Goal: Information Seeking & Learning: Learn about a topic

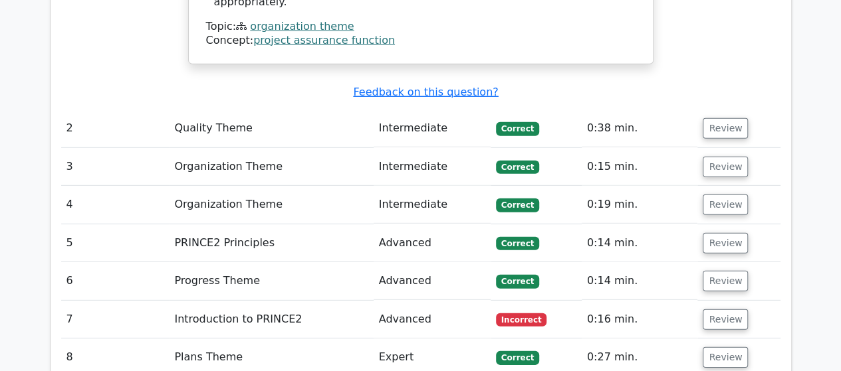
scroll to position [1855, 0]
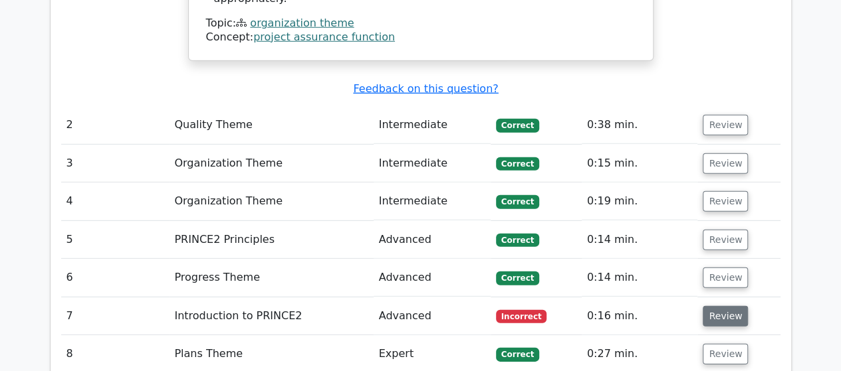
click at [710, 306] on button "Review" at bounding box center [724, 316] width 45 height 21
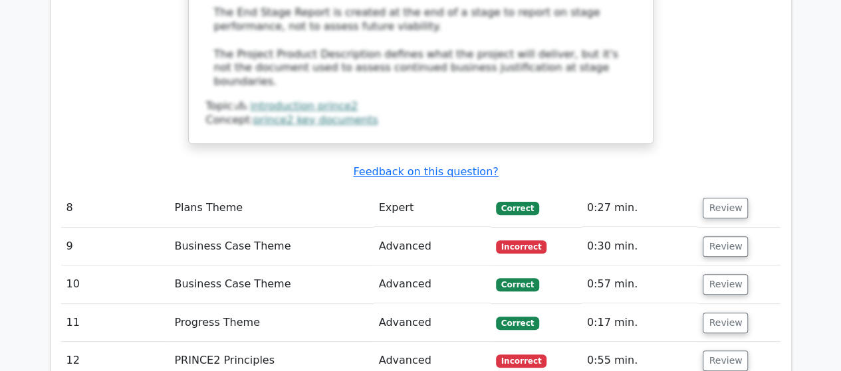
scroll to position [2652, 0]
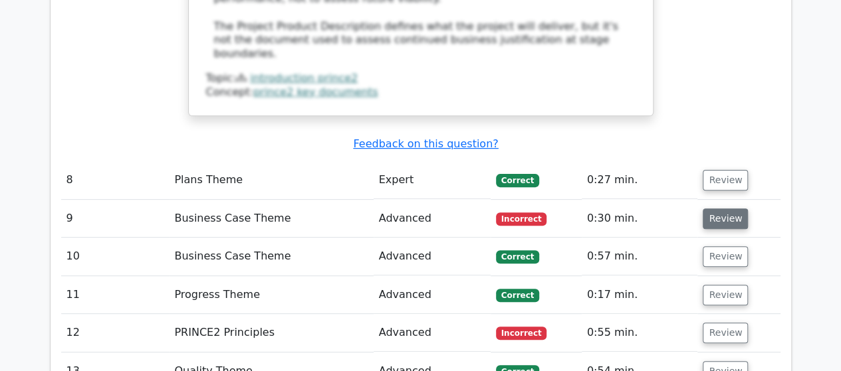
click at [722, 209] on button "Review" at bounding box center [724, 219] width 45 height 21
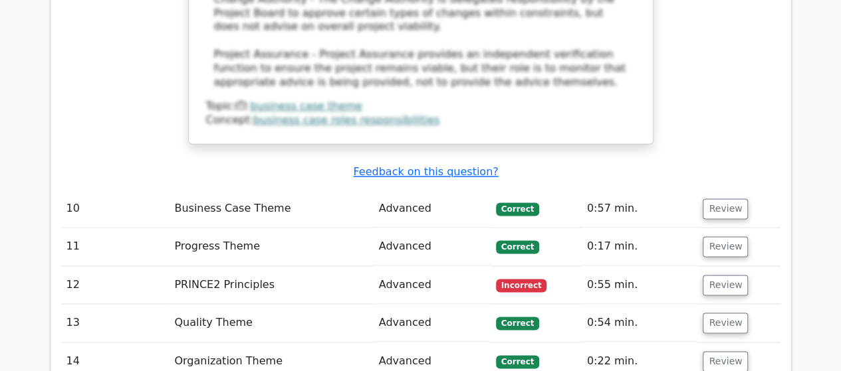
scroll to position [3370, 0]
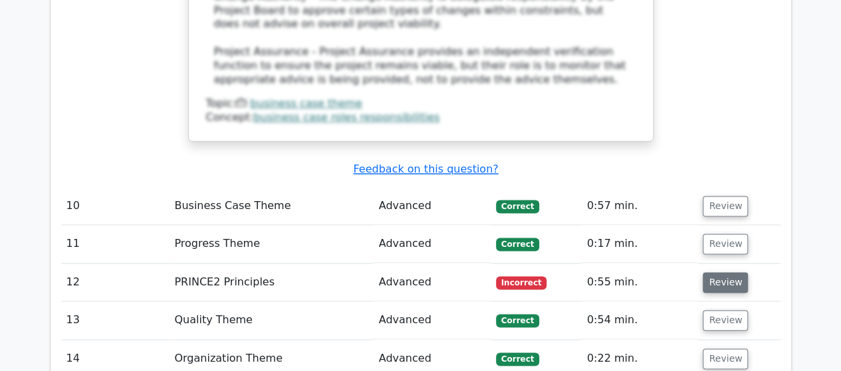
click at [717, 272] on button "Review" at bounding box center [724, 282] width 45 height 21
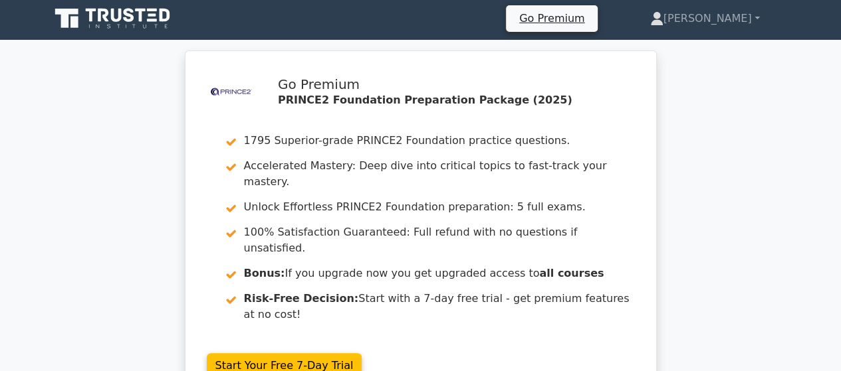
scroll to position [0, 0]
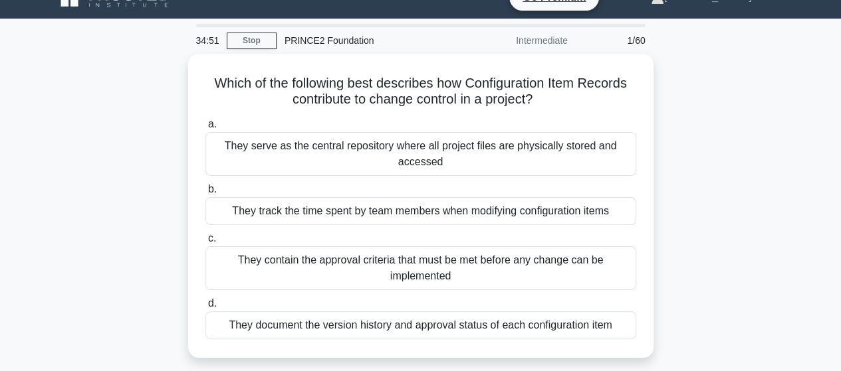
scroll to position [27, 0]
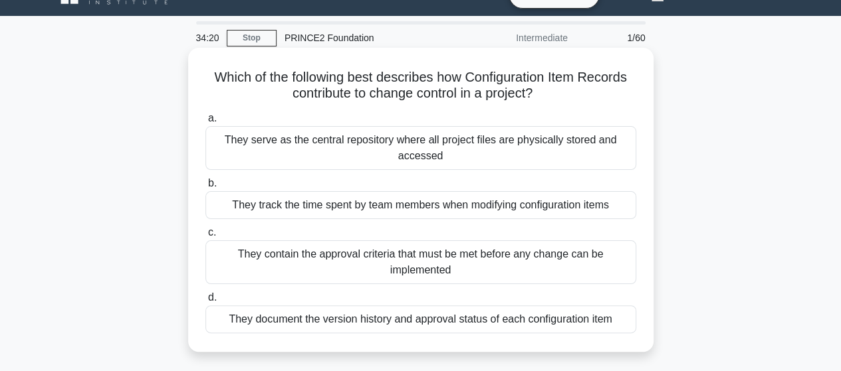
click at [287, 318] on div "They document the version history and approval status of each configuration item" at bounding box center [420, 320] width 431 height 28
click at [205, 302] on input "d. They document the version history and approval status of each configuration …" at bounding box center [205, 298] width 0 height 9
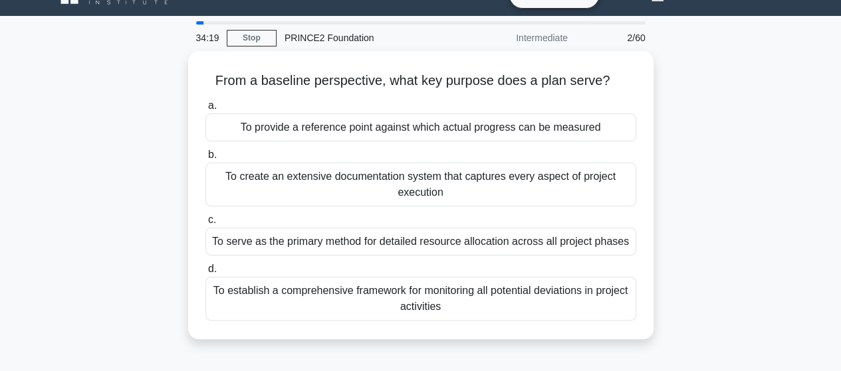
scroll to position [0, 0]
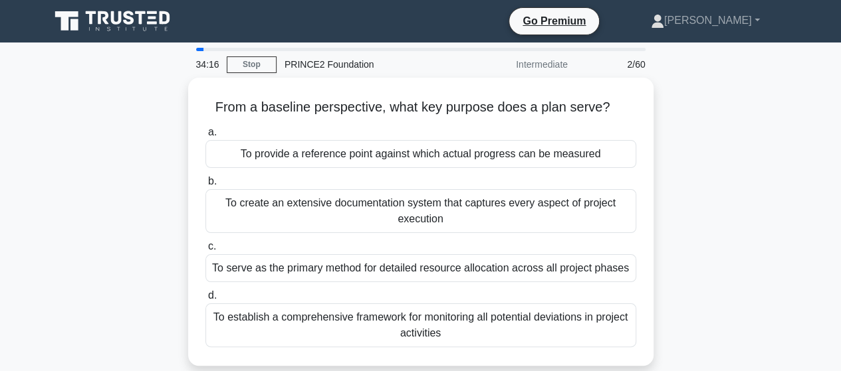
click at [287, 318] on div "To establish a comprehensive framework for monitoring all potential deviations …" at bounding box center [420, 326] width 431 height 44
click at [205, 300] on input "d. To establish a comprehensive framework for monitoring all potential deviatio…" at bounding box center [205, 296] width 0 height 9
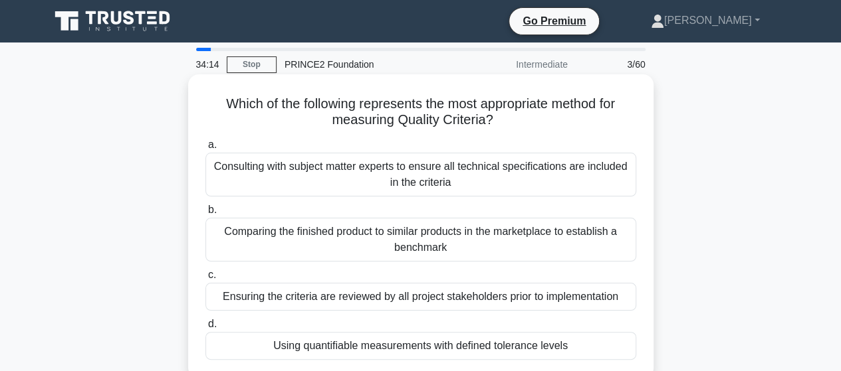
click at [200, 300] on div "c. Ensuring the criteria are reviewed by all project stakeholders prior to impl…" at bounding box center [420, 289] width 447 height 44
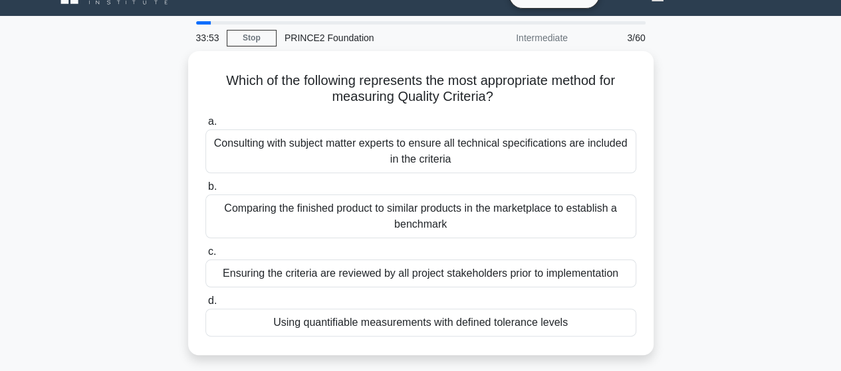
scroll to position [53, 0]
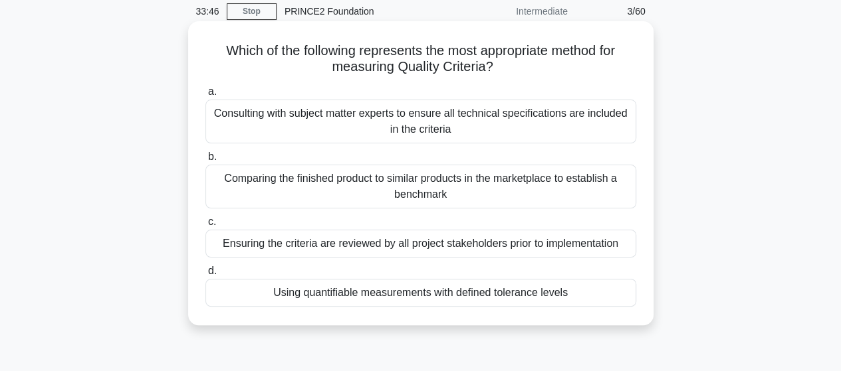
click at [264, 243] on div "Ensuring the criteria are reviewed by all project stakeholders prior to impleme…" at bounding box center [420, 244] width 431 height 28
click at [205, 227] on input "c. Ensuring the criteria are reviewed by all project stakeholders prior to impl…" at bounding box center [205, 222] width 0 height 9
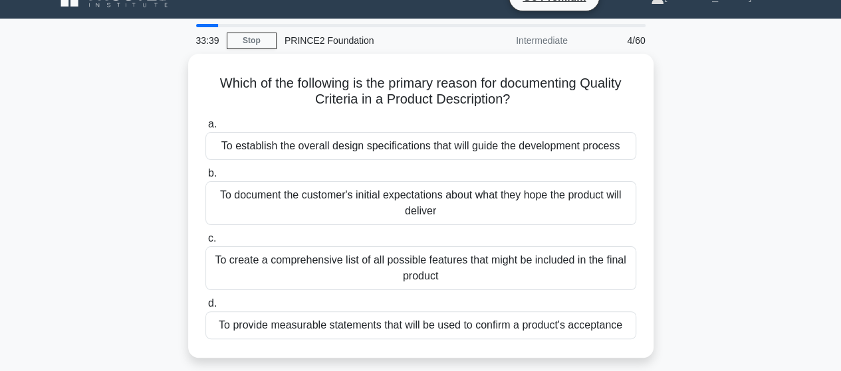
scroll to position [27, 0]
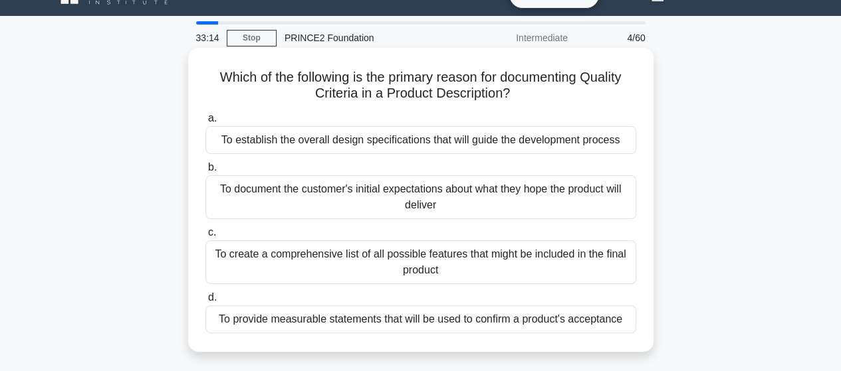
click at [304, 322] on div "To provide measurable statements that will be used to confirm a product's accep…" at bounding box center [420, 320] width 431 height 28
click at [205, 302] on input "d. To provide measurable statements that will be used to confirm a product's ac…" at bounding box center [205, 298] width 0 height 9
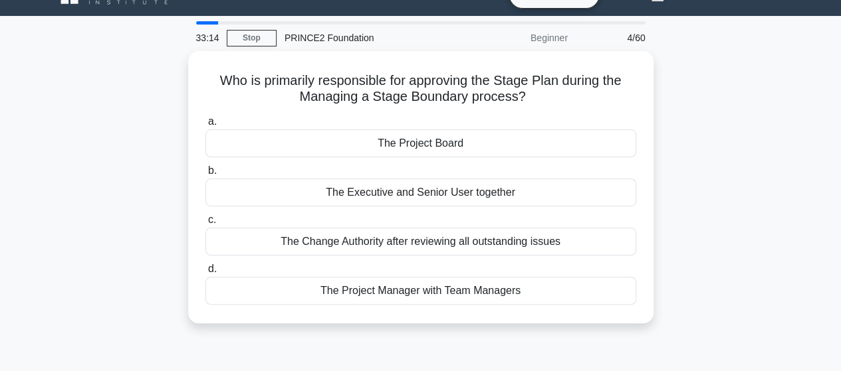
scroll to position [0, 0]
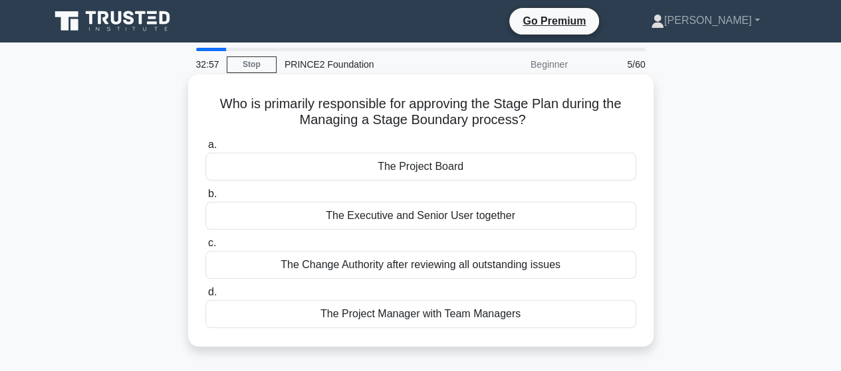
click at [456, 169] on div "The Project Board" at bounding box center [420, 167] width 431 height 28
click at [205, 150] on input "a. The Project Board" at bounding box center [205, 145] width 0 height 9
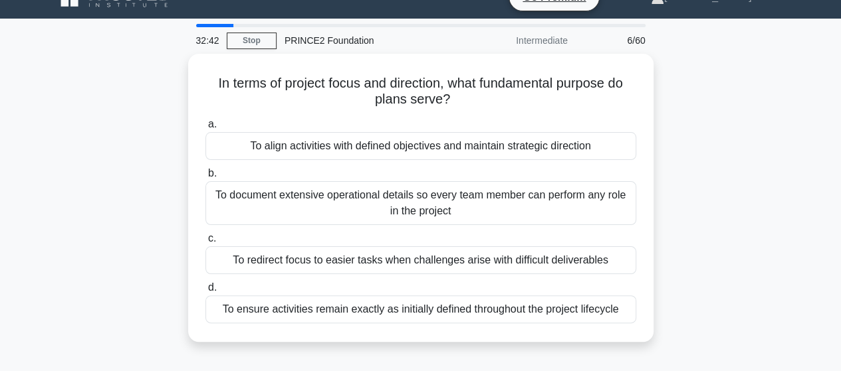
scroll to position [27, 0]
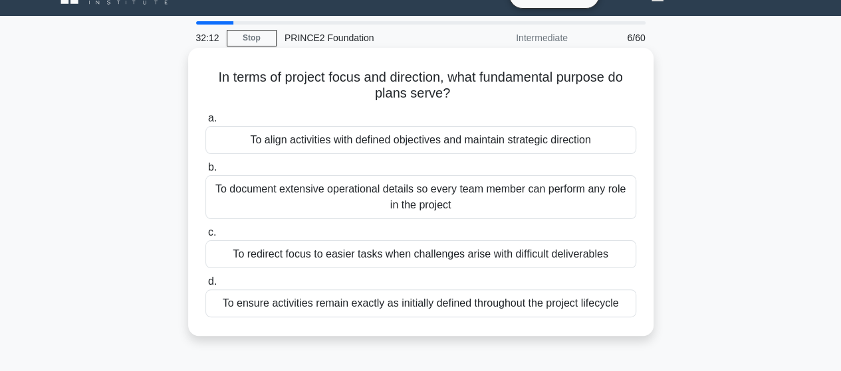
click at [365, 151] on div "To align activities with defined objectives and maintain strategic direction" at bounding box center [420, 140] width 431 height 28
click at [205, 123] on input "a. To align activities with defined objectives and maintain strategic direction" at bounding box center [205, 118] width 0 height 9
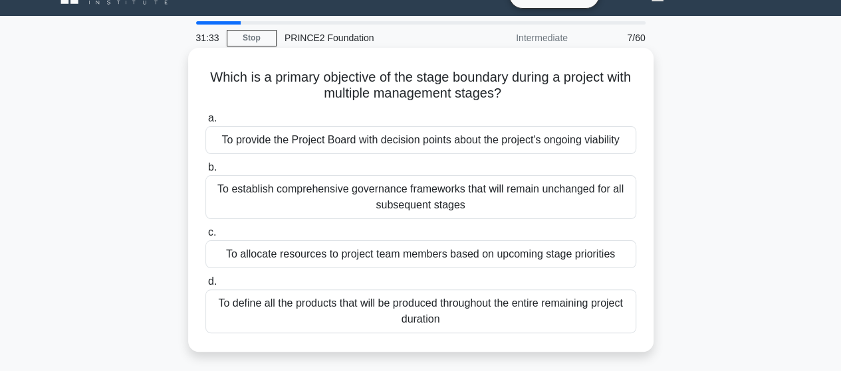
click at [371, 150] on div "To provide the Project Board with decision points about the project's ongoing v…" at bounding box center [420, 140] width 431 height 28
click at [205, 123] on input "a. To provide the Project Board with decision points about the project's ongoin…" at bounding box center [205, 118] width 0 height 9
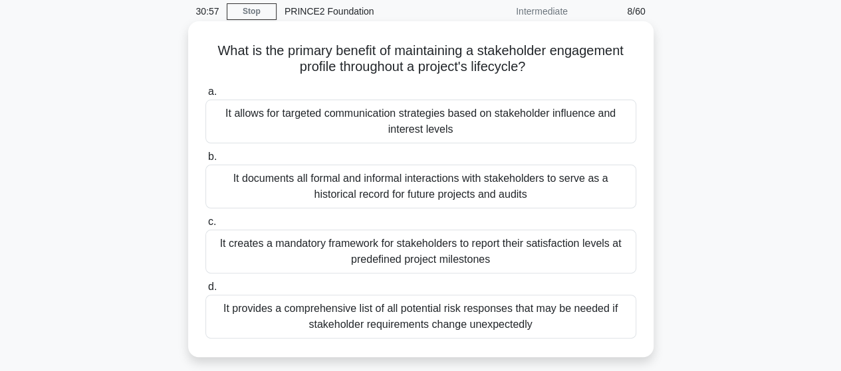
scroll to position [80, 0]
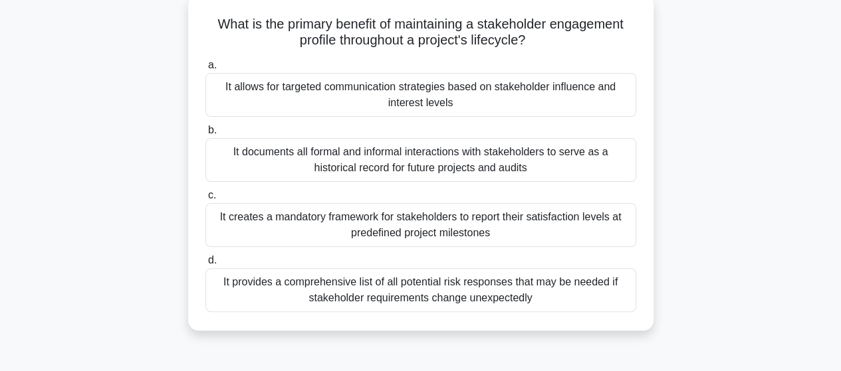
click at [321, 102] on div "It allows for targeted communication strategies based on stakeholder influence …" at bounding box center [420, 95] width 431 height 44
click at [205, 70] on input "a. It allows for targeted communication strategies based on stakeholder influen…" at bounding box center [205, 65] width 0 height 9
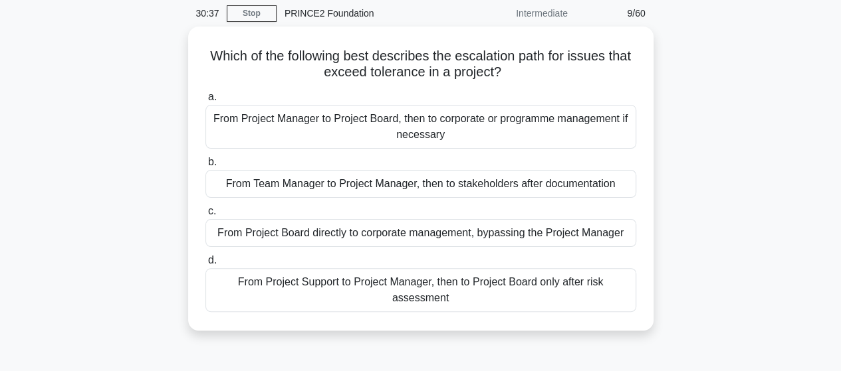
scroll to position [53, 0]
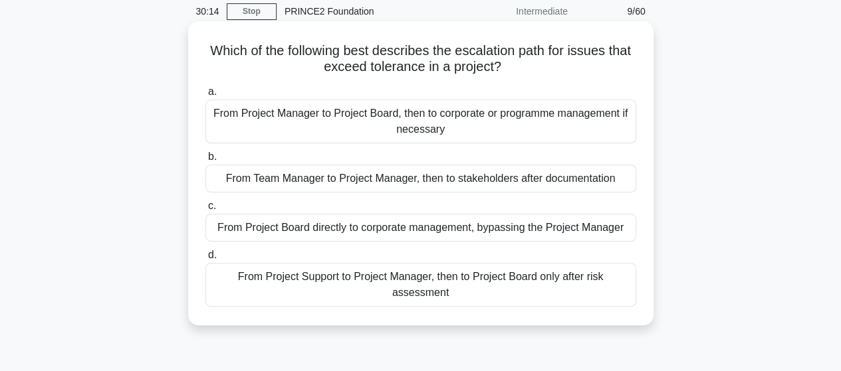
click at [342, 115] on div "From Project Manager to Project Board, then to corporate or programme managemen…" at bounding box center [420, 122] width 431 height 44
click at [205, 96] on input "a. From Project Manager to Project Board, then to corporate or programme manage…" at bounding box center [205, 92] width 0 height 9
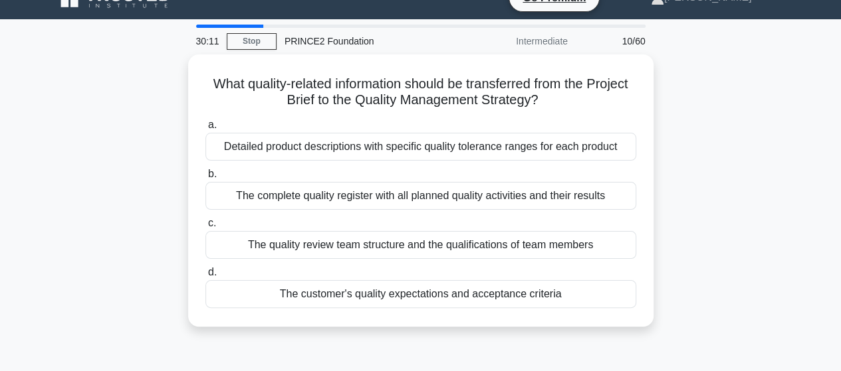
scroll to position [27, 0]
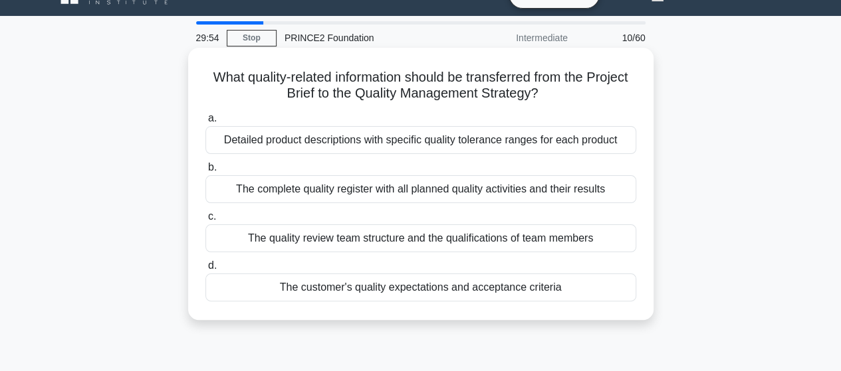
click at [343, 294] on div "The customer's quality expectations and acceptance criteria" at bounding box center [420, 288] width 431 height 28
click at [205, 270] on input "d. The customer's quality expectations and acceptance criteria" at bounding box center [205, 266] width 0 height 9
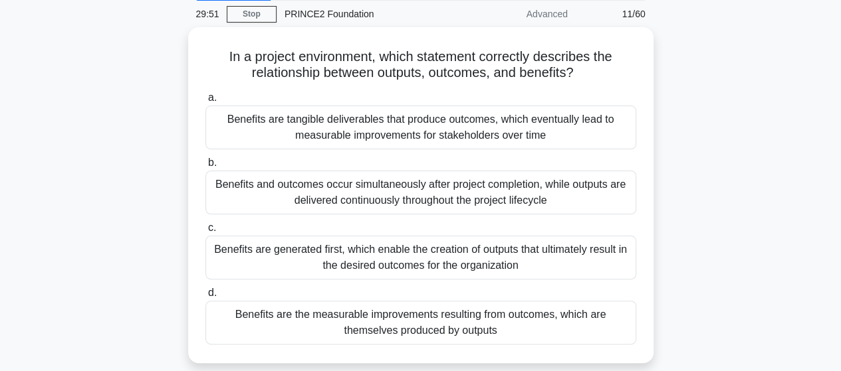
scroll to position [53, 0]
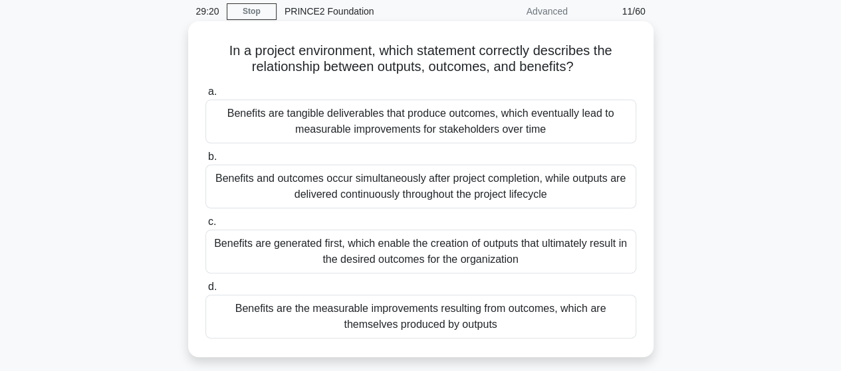
click at [410, 314] on div "Benefits are the measurable improvements resulting from outcomes, which are the…" at bounding box center [420, 317] width 431 height 44
click at [205, 292] on input "d. Benefits are the measurable improvements resulting from outcomes, which are …" at bounding box center [205, 287] width 0 height 9
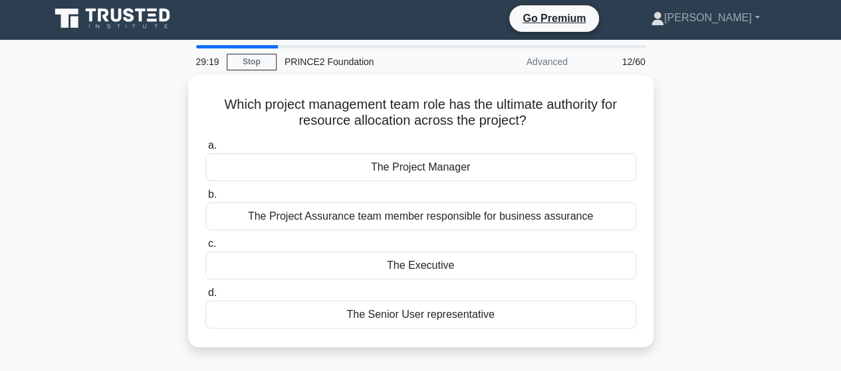
scroll to position [0, 0]
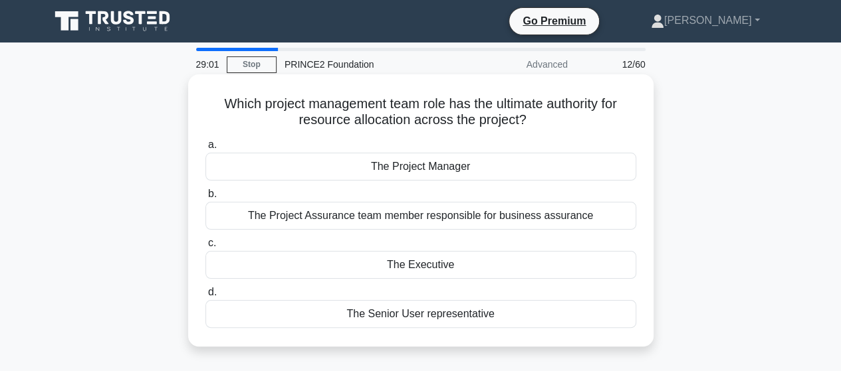
click at [470, 262] on div "The Executive" at bounding box center [420, 265] width 431 height 28
click at [205, 248] on input "c. The Executive" at bounding box center [205, 243] width 0 height 9
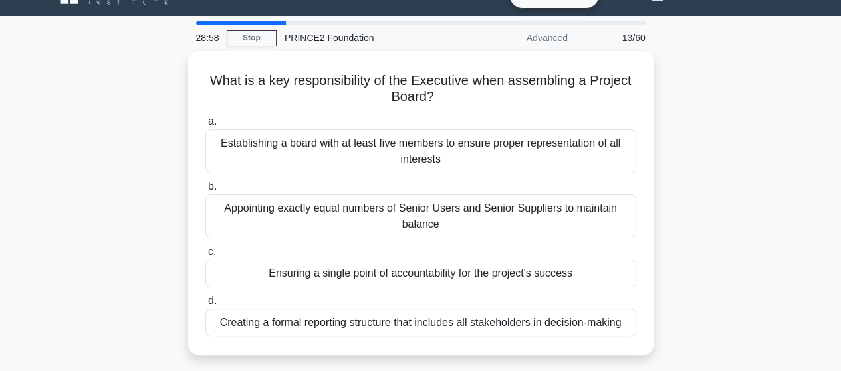
scroll to position [53, 0]
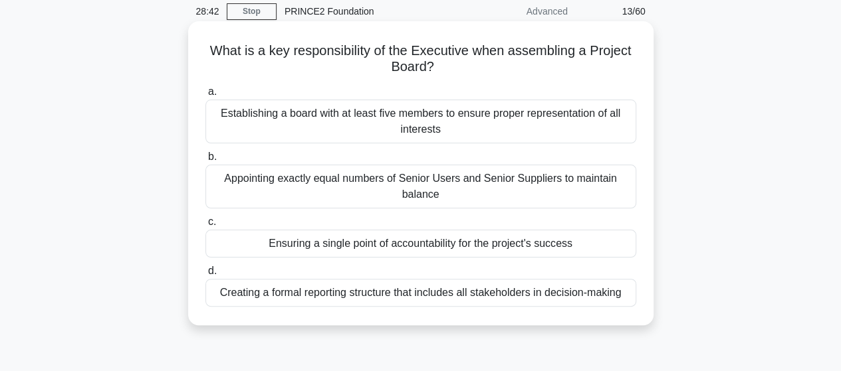
click at [340, 290] on div "Creating a formal reporting structure that includes all stakeholders in decisio…" at bounding box center [420, 293] width 431 height 28
click at [205, 276] on input "d. Creating a formal reporting structure that includes all stakeholders in deci…" at bounding box center [205, 271] width 0 height 9
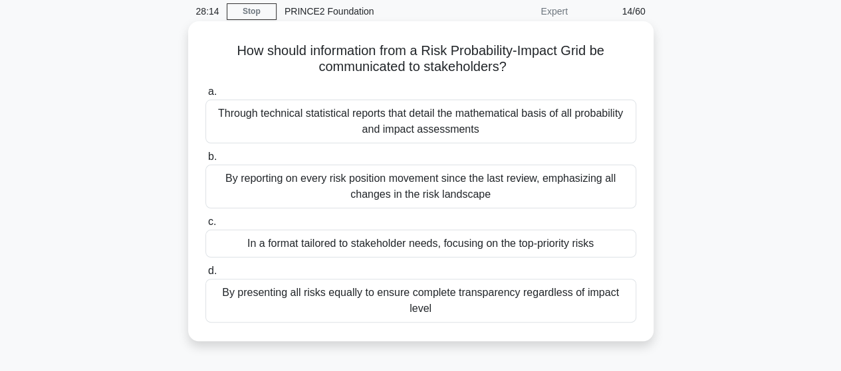
click at [311, 245] on div "In a format tailored to stakeholder needs, focusing on the top-priority risks" at bounding box center [420, 244] width 431 height 28
click at [205, 227] on input "c. In a format tailored to stakeholder needs, focusing on the top-priority risks" at bounding box center [205, 222] width 0 height 9
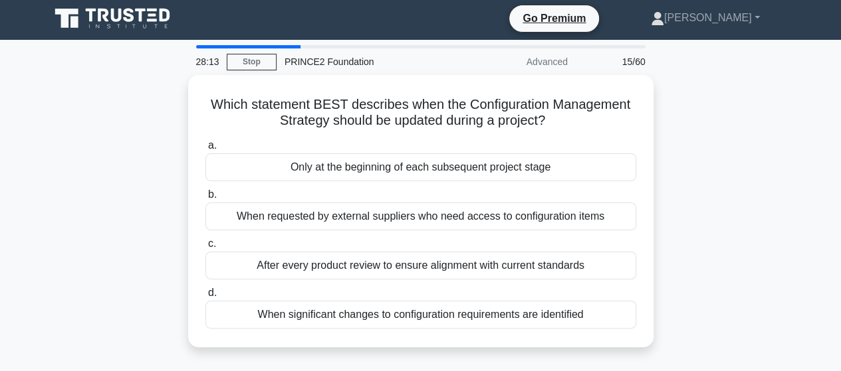
scroll to position [0, 0]
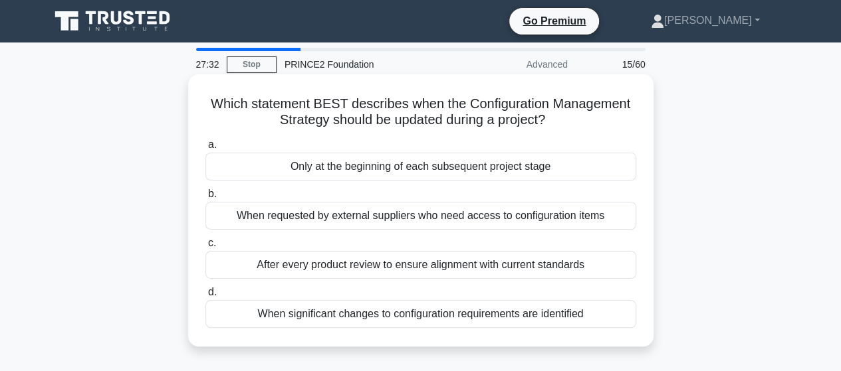
click at [373, 167] on div "Only at the beginning of each subsequent project stage" at bounding box center [420, 167] width 431 height 28
click at [205, 150] on input "a. Only at the beginning of each subsequent project stage" at bounding box center [205, 145] width 0 height 9
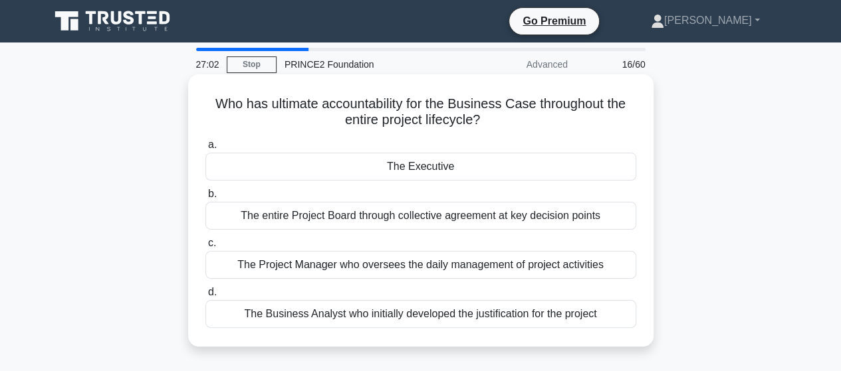
click at [368, 215] on div "The entire Project Board through collective agreement at key decision points" at bounding box center [420, 216] width 431 height 28
click at [205, 199] on input "b. The entire Project Board through collective agreement at key decision points" at bounding box center [205, 194] width 0 height 9
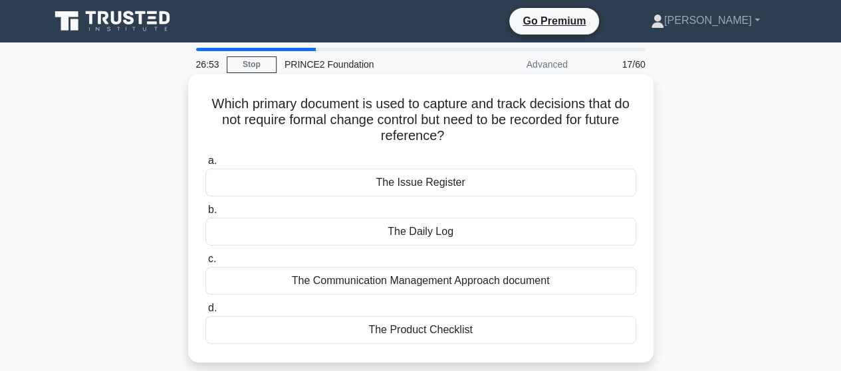
click at [397, 233] on div "The Daily Log" at bounding box center [420, 232] width 431 height 28
click at [205, 215] on input "b. The Daily Log" at bounding box center [205, 210] width 0 height 9
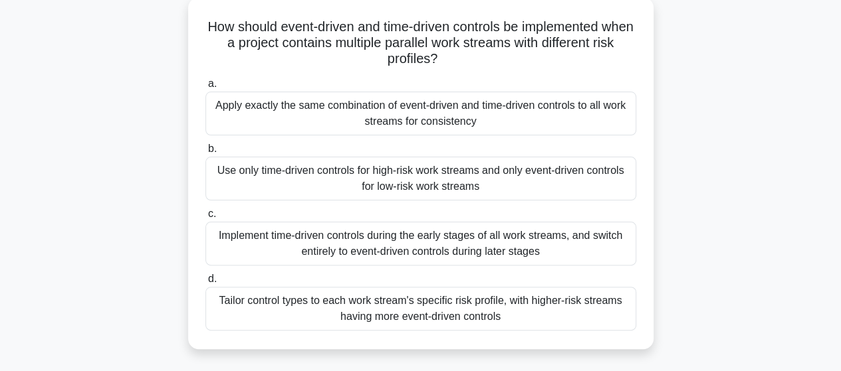
scroll to position [80, 0]
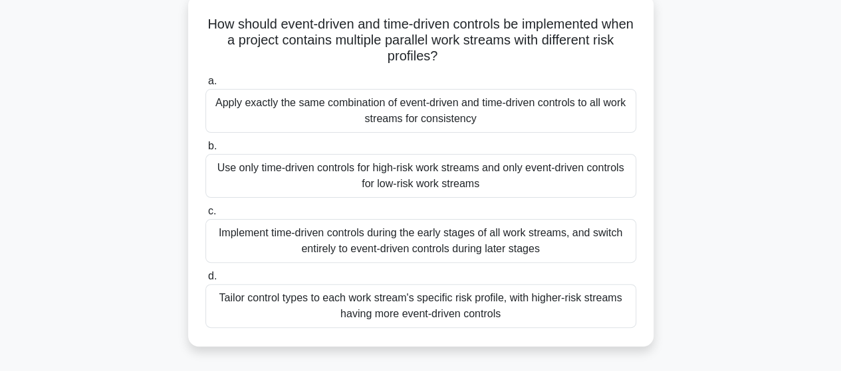
click at [268, 310] on div "Tailor control types to each work stream's specific risk profile, with higher-r…" at bounding box center [420, 306] width 431 height 44
click at [205, 281] on input "d. Tailor control types to each work stream's specific risk profile, with highe…" at bounding box center [205, 276] width 0 height 9
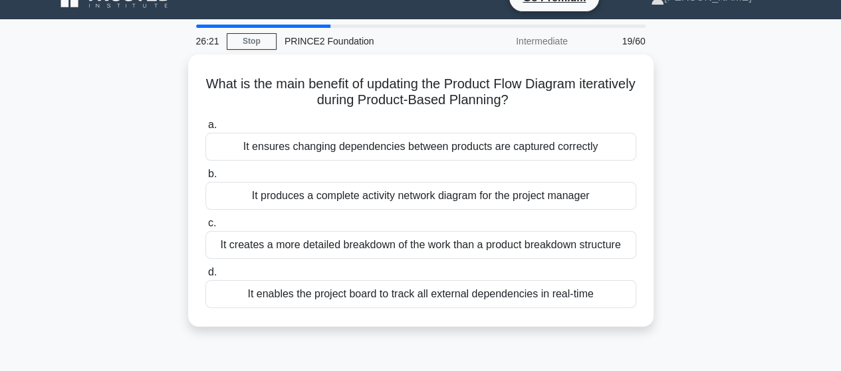
scroll to position [27, 0]
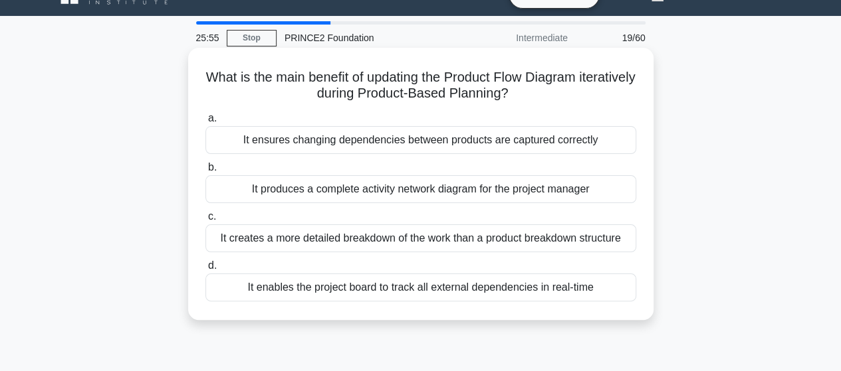
click at [319, 243] on div "It creates a more detailed breakdown of the work than a product breakdown struc…" at bounding box center [420, 239] width 431 height 28
click at [205, 221] on input "c. It creates a more detailed breakdown of the work than a product breakdown st…" at bounding box center [205, 217] width 0 height 9
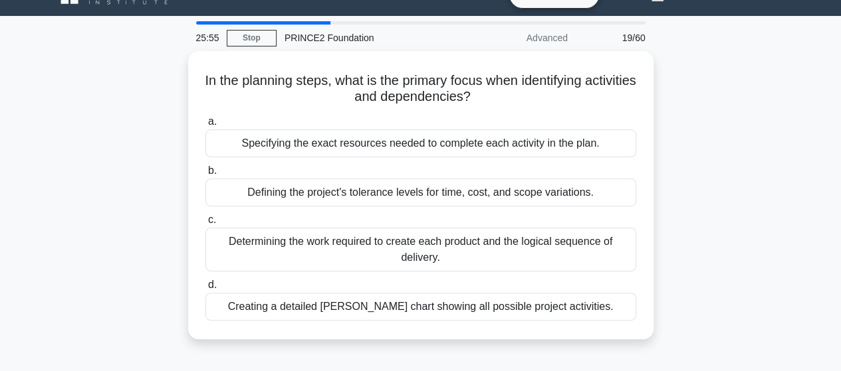
scroll to position [0, 0]
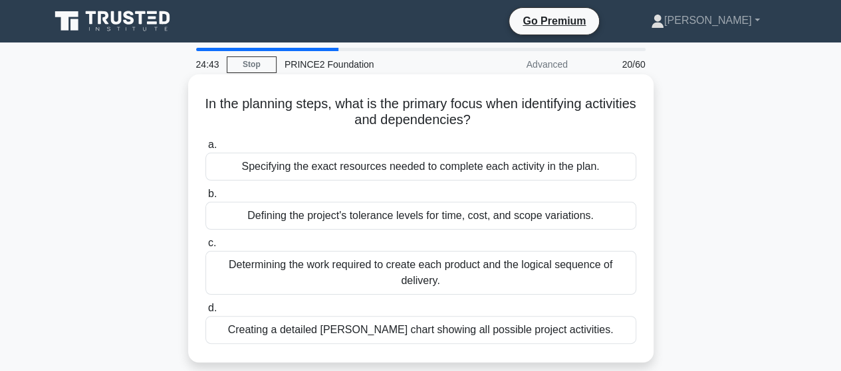
click at [327, 269] on div "Determining the work required to create each product and the logical sequence o…" at bounding box center [420, 273] width 431 height 44
click at [205, 248] on input "c. Determining the work required to create each product and the logical sequenc…" at bounding box center [205, 243] width 0 height 9
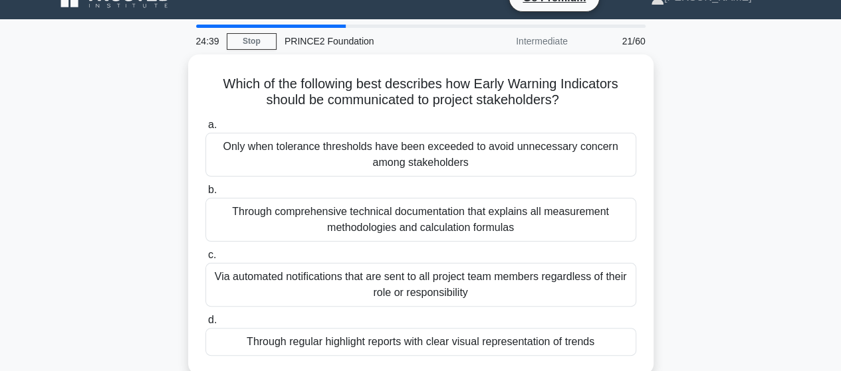
scroll to position [27, 0]
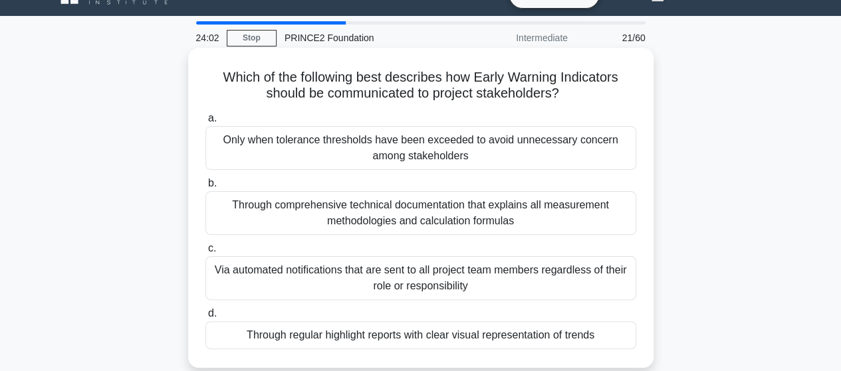
click at [368, 334] on div "Through regular highlight reports with clear visual representation of trends" at bounding box center [420, 336] width 431 height 28
click at [205, 318] on input "d. Through regular highlight reports with clear visual representation of trends" at bounding box center [205, 314] width 0 height 9
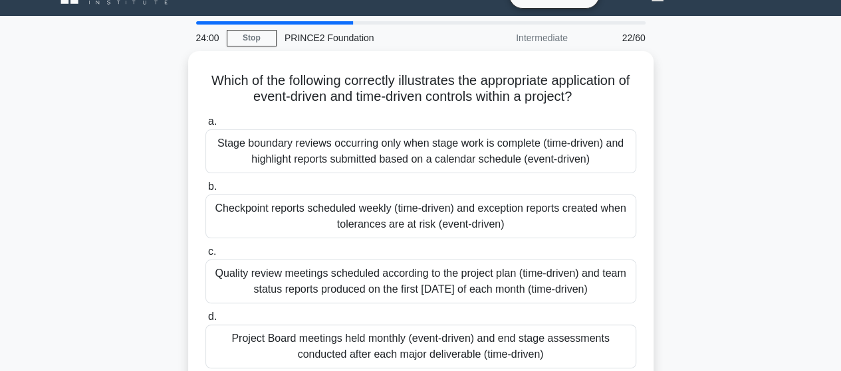
scroll to position [53, 0]
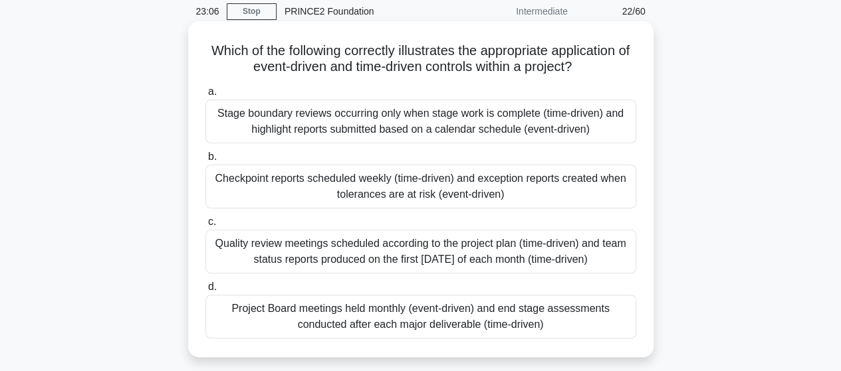
click at [419, 191] on div "Checkpoint reports scheduled weekly (time-driven) and exception reports created…" at bounding box center [420, 187] width 431 height 44
click at [205, 161] on input "b. Checkpoint reports scheduled weekly (time-driven) and exception reports crea…" at bounding box center [205, 157] width 0 height 9
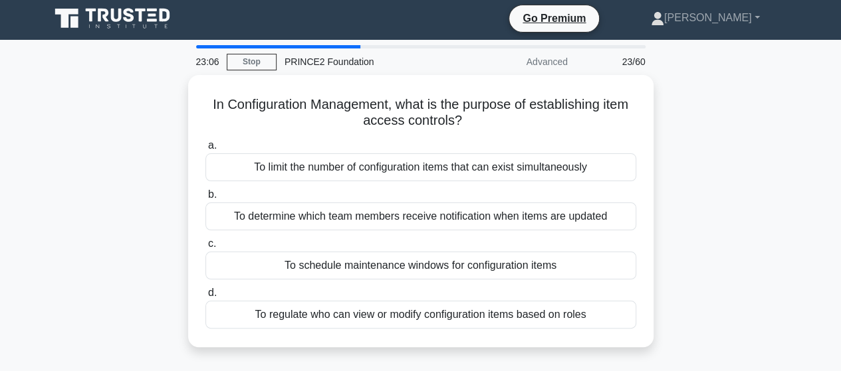
scroll to position [0, 0]
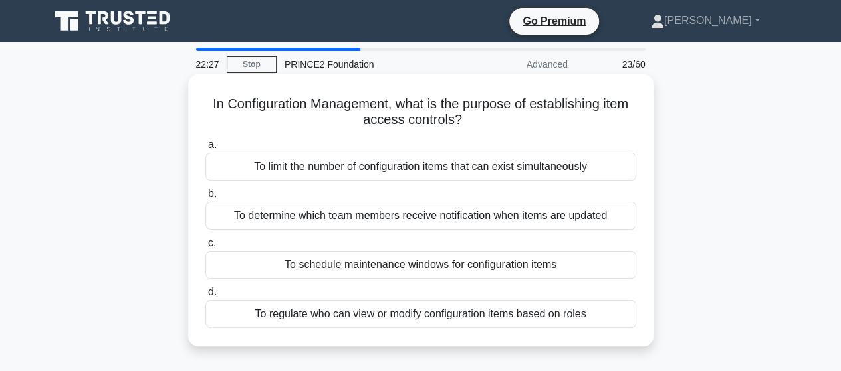
click at [424, 315] on div "To regulate who can view or modify configuration items based on roles" at bounding box center [420, 314] width 431 height 28
click at [205, 297] on input "d. To regulate who can view or modify configuration items based on roles" at bounding box center [205, 292] width 0 height 9
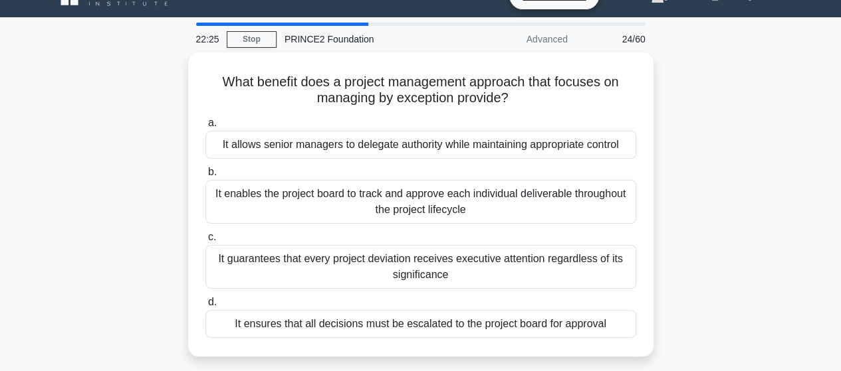
scroll to position [27, 0]
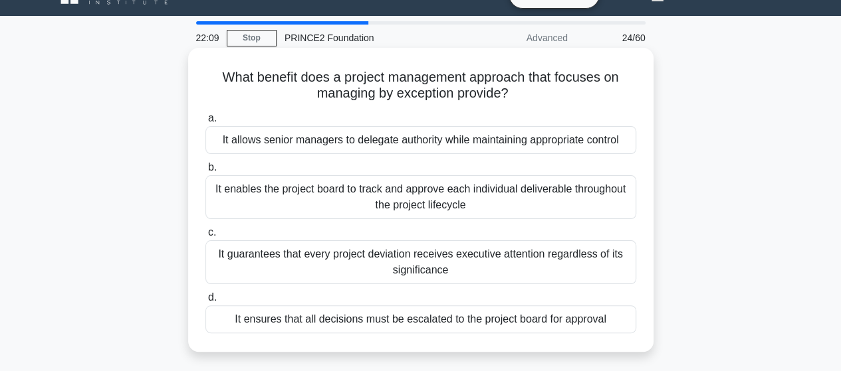
click at [334, 146] on div "It allows senior managers to delegate authority while maintaining appropriate c…" at bounding box center [420, 140] width 431 height 28
click at [205, 123] on input "a. It allows senior managers to delegate authority while maintaining appropriat…" at bounding box center [205, 118] width 0 height 9
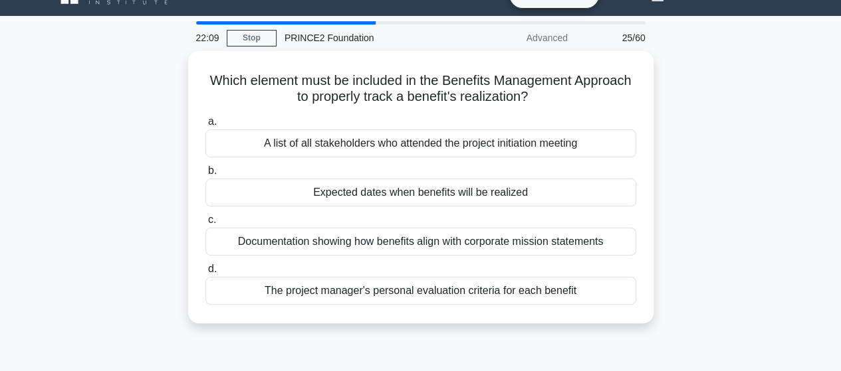
scroll to position [0, 0]
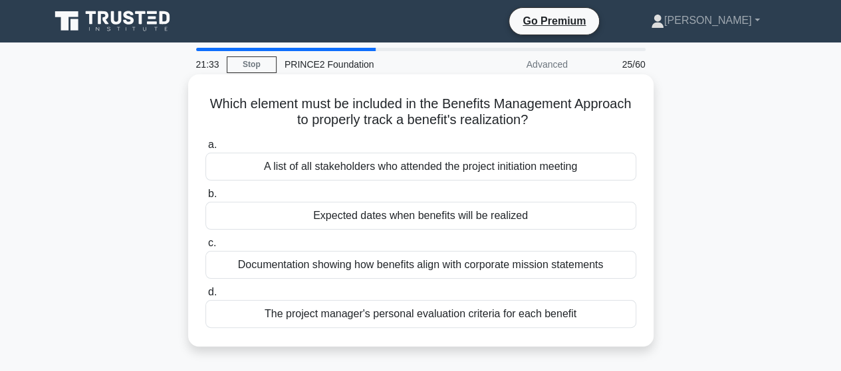
click at [332, 262] on div "Documentation showing how benefits align with corporate mission statements" at bounding box center [420, 265] width 431 height 28
click at [205, 248] on input "c. Documentation showing how benefits align with corporate mission statements" at bounding box center [205, 243] width 0 height 9
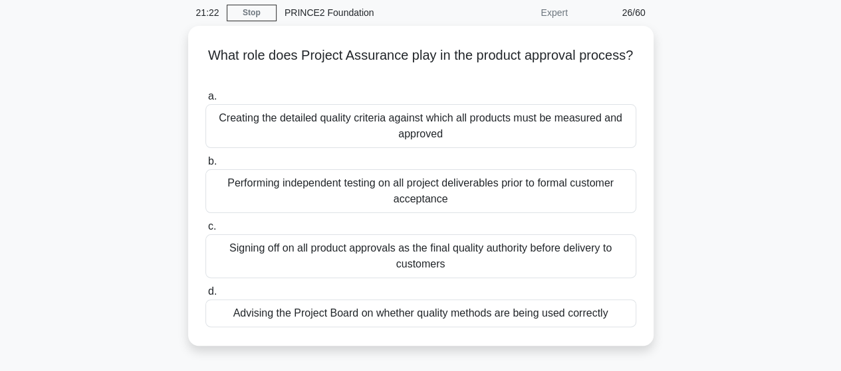
scroll to position [53, 0]
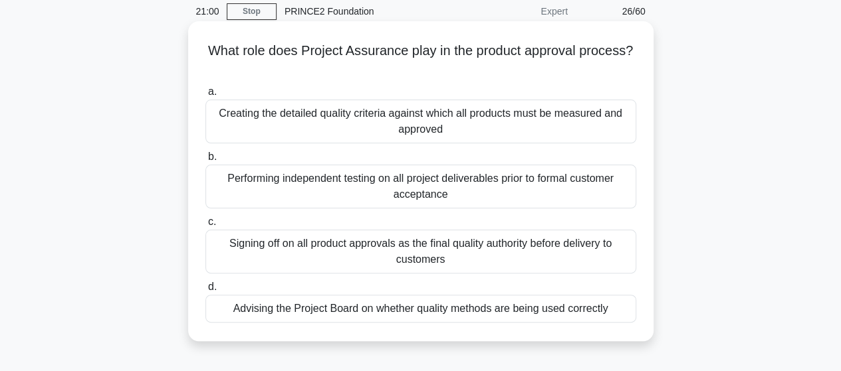
click at [342, 309] on div "Advising the Project Board on whether quality methods are being used correctly" at bounding box center [420, 309] width 431 height 28
click at [205, 292] on input "d. Advising the Project Board on whether quality methods are being used correct…" at bounding box center [205, 287] width 0 height 9
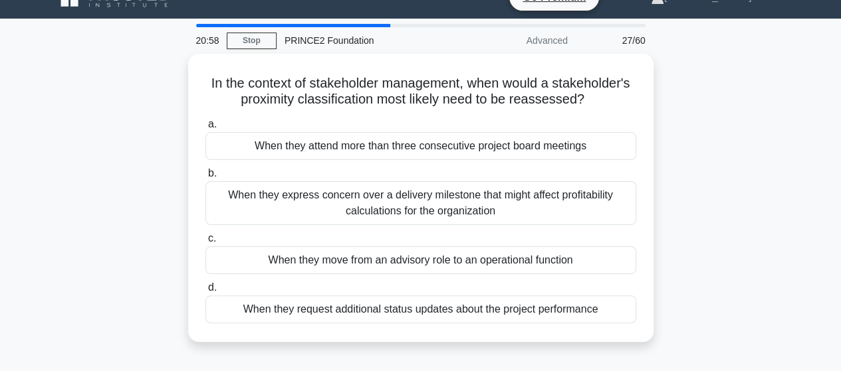
scroll to position [27, 0]
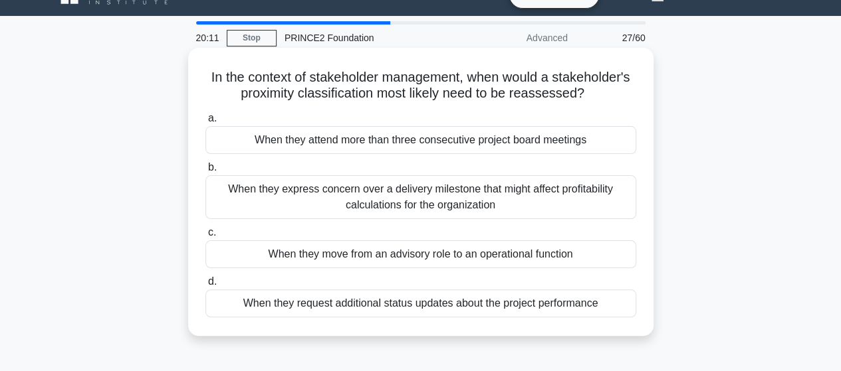
click at [385, 254] on div "When they move from an advisory role to an operational function" at bounding box center [420, 255] width 431 height 28
click at [205, 237] on input "c. When they move from an advisory role to an operational function" at bounding box center [205, 233] width 0 height 9
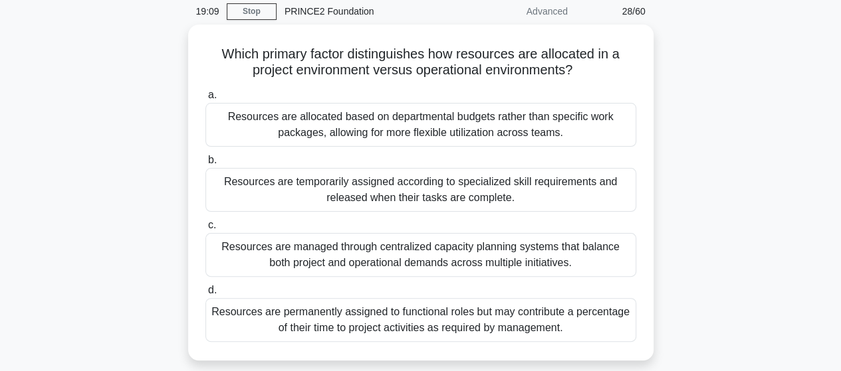
scroll to position [80, 0]
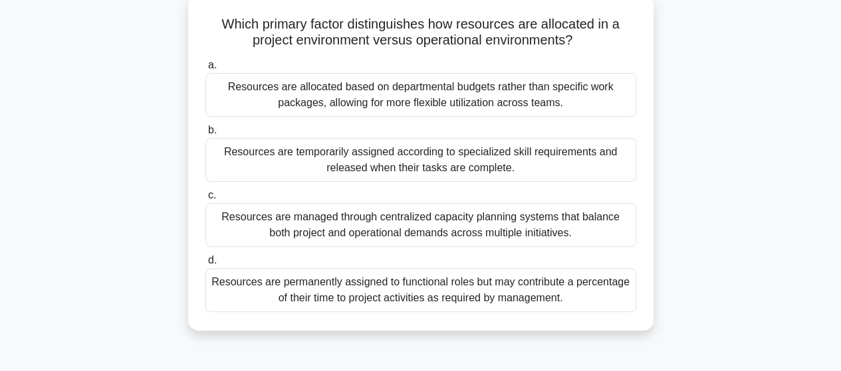
click at [480, 149] on div "Resources are temporarily assigned according to specialized skill requirements …" at bounding box center [420, 160] width 431 height 44
click at [205, 135] on input "b. Resources are temporarily assigned according to specialized skill requiremen…" at bounding box center [205, 130] width 0 height 9
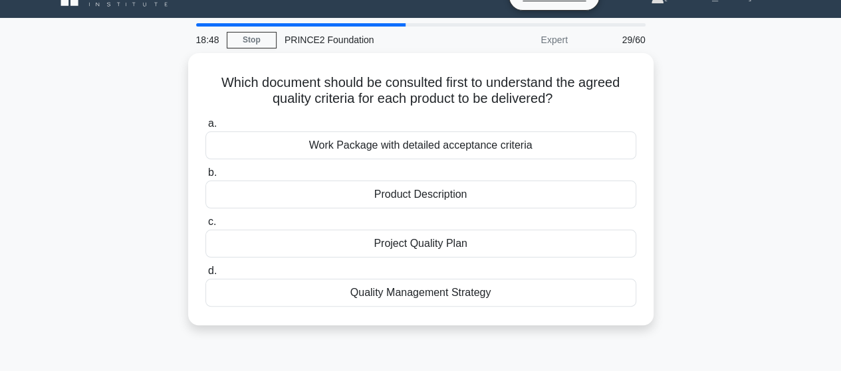
scroll to position [27, 0]
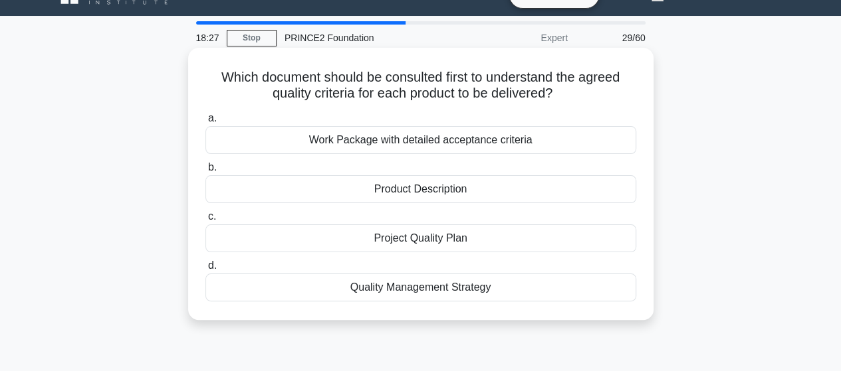
click at [416, 187] on div "Product Description" at bounding box center [420, 189] width 431 height 28
click at [205, 172] on input "b. Product Description" at bounding box center [205, 167] width 0 height 9
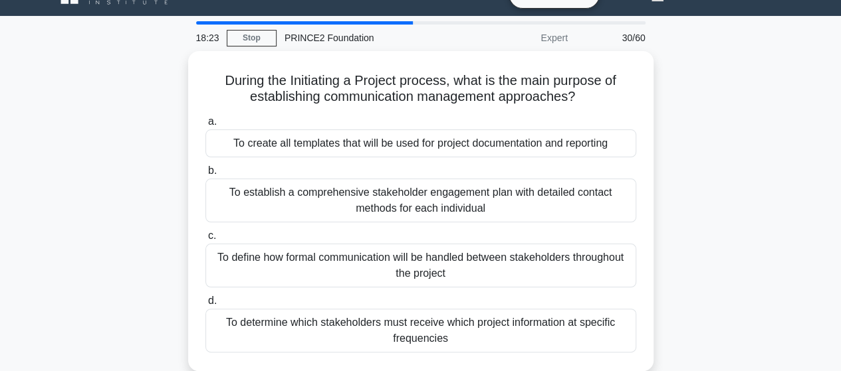
scroll to position [53, 0]
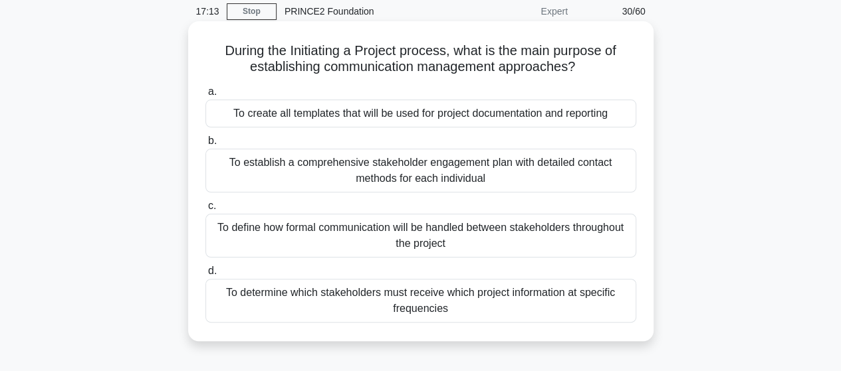
click at [371, 244] on div "To define how formal communication will be handled between stakeholders through…" at bounding box center [420, 236] width 431 height 44
click at [205, 211] on input "c. To define how formal communication will be handled between stakeholders thro…" at bounding box center [205, 206] width 0 height 9
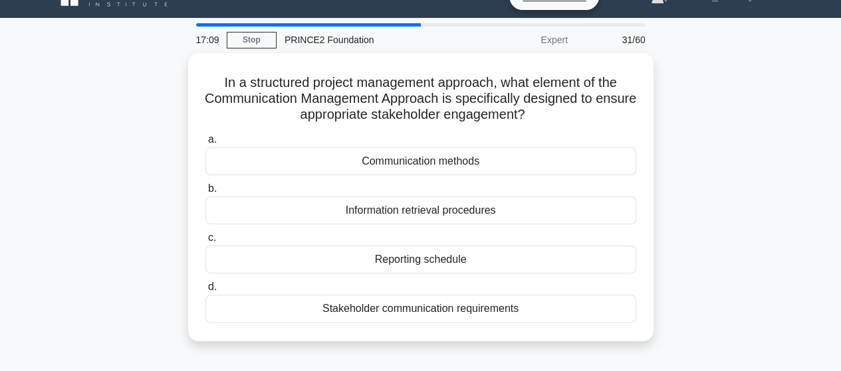
scroll to position [27, 0]
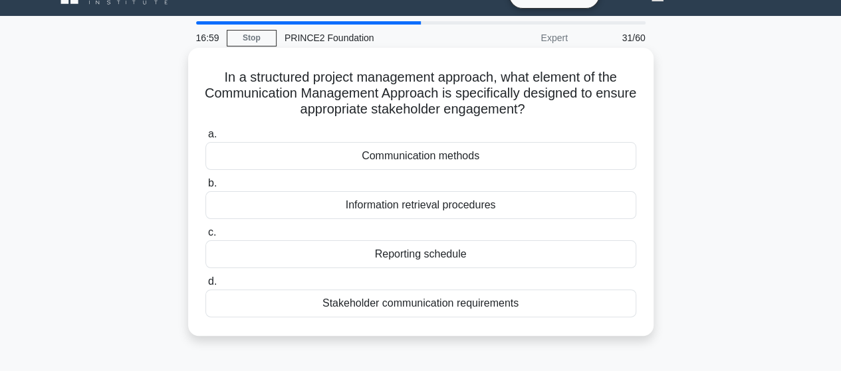
click at [466, 159] on div "Communication methods" at bounding box center [420, 156] width 431 height 28
click at [205, 139] on input "a. Communication methods" at bounding box center [205, 134] width 0 height 9
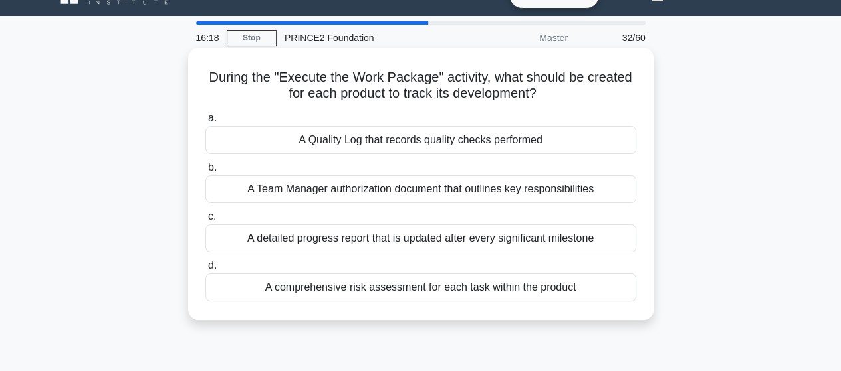
click at [444, 152] on div "A Quality Log that records quality checks performed" at bounding box center [420, 140] width 431 height 28
click at [205, 123] on input "a. A Quality Log that records quality checks performed" at bounding box center [205, 118] width 0 height 9
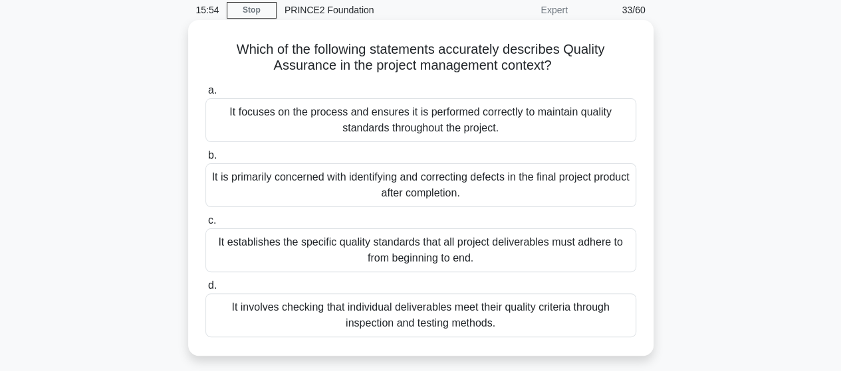
scroll to position [53, 0]
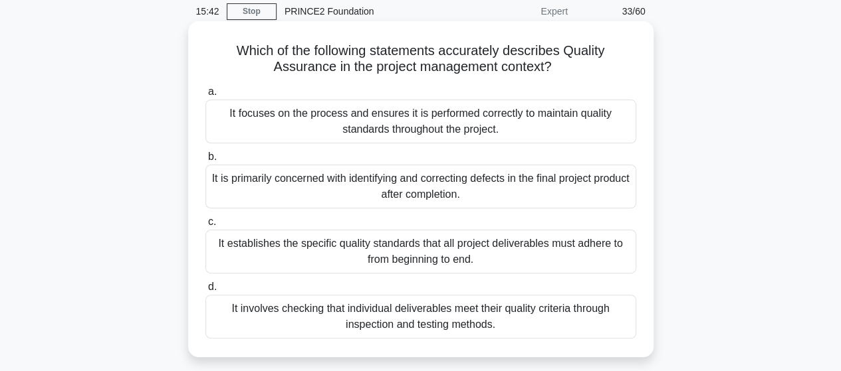
click at [395, 117] on div "It focuses on the process and ensures it is performed correctly to maintain qua…" at bounding box center [420, 122] width 431 height 44
click at [205, 96] on input "a. It focuses on the process and ensures it is performed correctly to maintain …" at bounding box center [205, 92] width 0 height 9
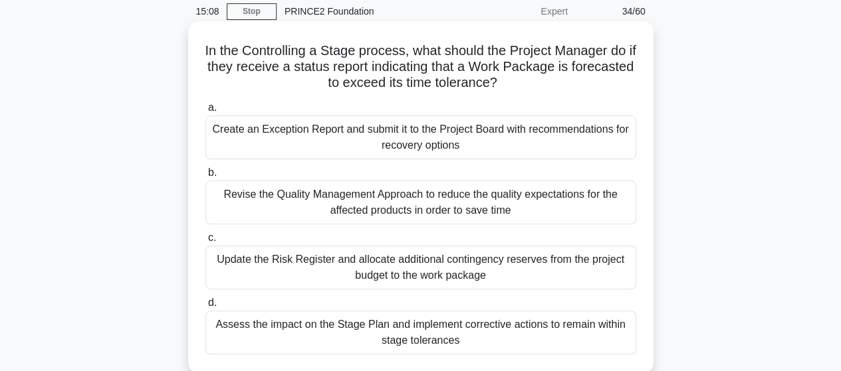
click at [363, 332] on div "Assess the impact on the Stage Plan and implement corrective actions to remain …" at bounding box center [420, 333] width 431 height 44
click at [205, 308] on input "d. Assess the impact on the Stage Plan and implement corrective actions to rema…" at bounding box center [205, 303] width 0 height 9
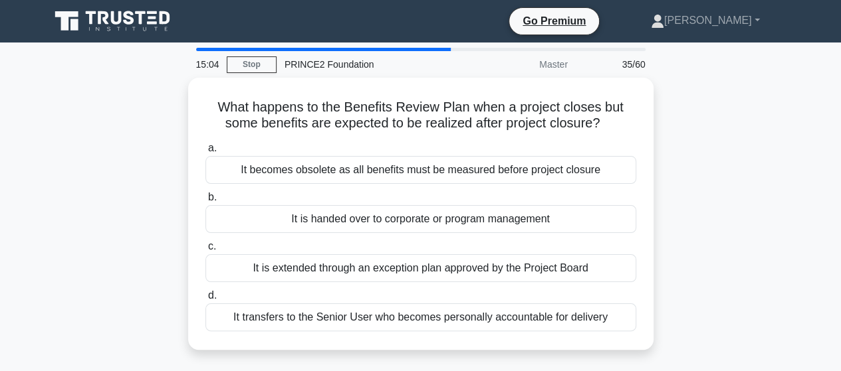
scroll to position [27, 0]
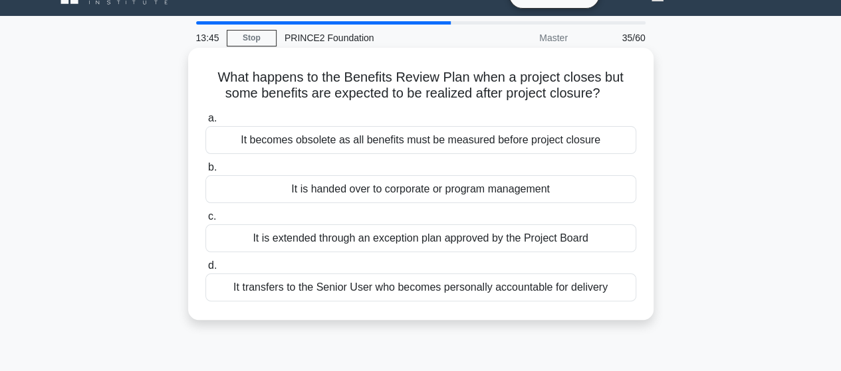
click at [404, 196] on div "It is handed over to corporate or program management" at bounding box center [420, 189] width 431 height 28
click at [205, 172] on input "b. It is handed over to corporate or program management" at bounding box center [205, 167] width 0 height 9
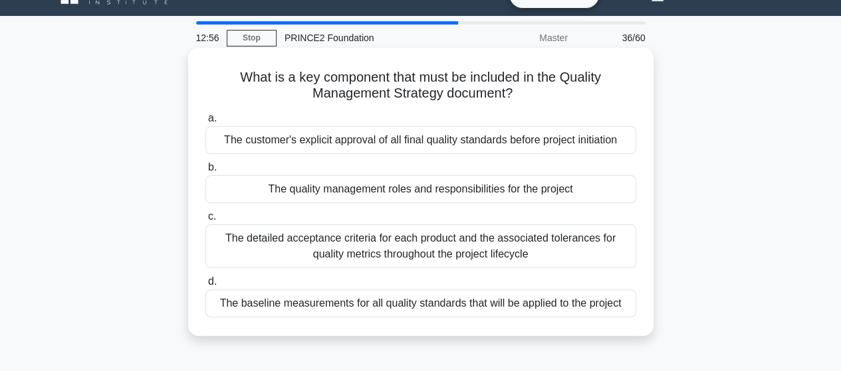
click at [396, 192] on div "The quality management roles and responsibilities for the project" at bounding box center [420, 189] width 431 height 28
click at [205, 172] on input "b. The quality management roles and responsibilities for the project" at bounding box center [205, 167] width 0 height 9
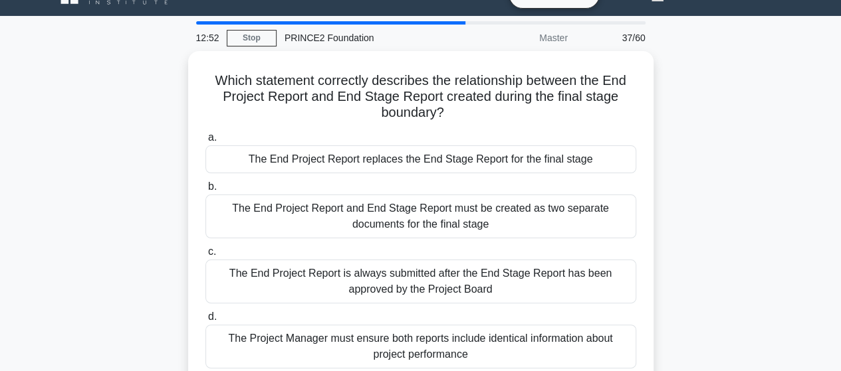
scroll to position [53, 0]
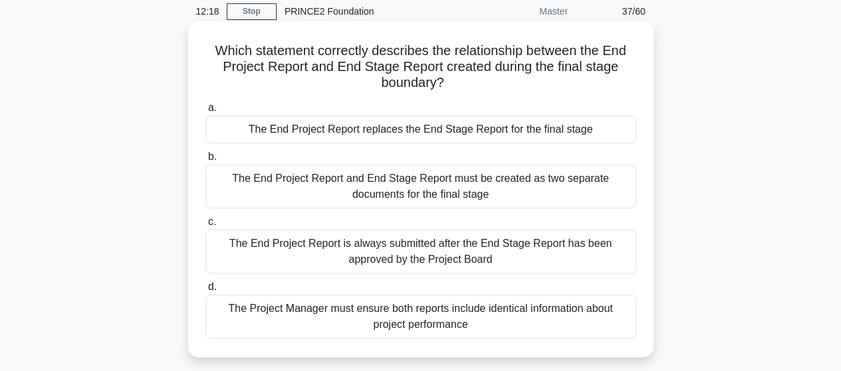
click at [443, 130] on div "The End Project Report replaces the End Stage Report for the final stage" at bounding box center [420, 130] width 431 height 28
click at [205, 112] on input "a. The End Project Report replaces the End Stage Report for the final stage" at bounding box center [205, 108] width 0 height 9
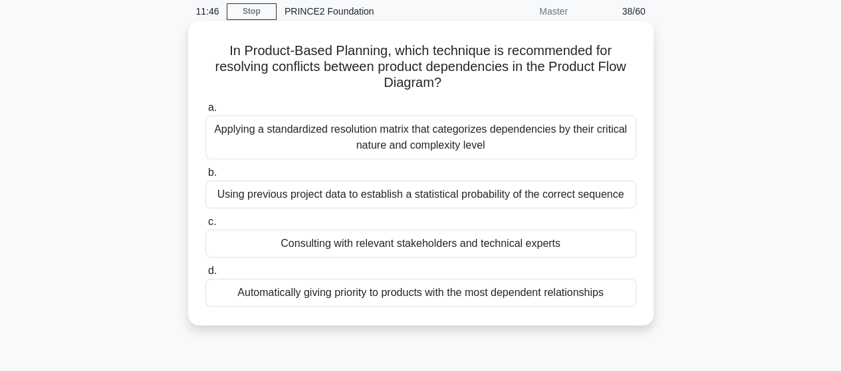
click at [444, 245] on div "Consulting with relevant stakeholders and technical experts" at bounding box center [420, 244] width 431 height 28
click at [205, 227] on input "c. Consulting with relevant stakeholders and technical experts" at bounding box center [205, 222] width 0 height 9
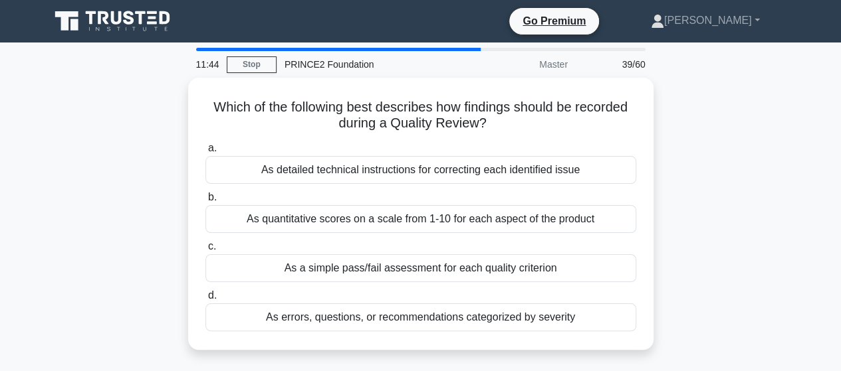
scroll to position [27, 0]
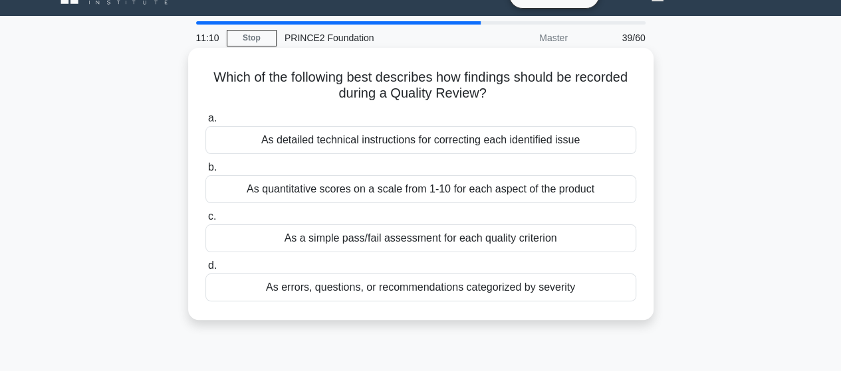
click at [396, 146] on div "As detailed technical instructions for correcting each identified issue" at bounding box center [420, 140] width 431 height 28
click at [205, 123] on input "a. As detailed technical instructions for correcting each identified issue" at bounding box center [205, 118] width 0 height 9
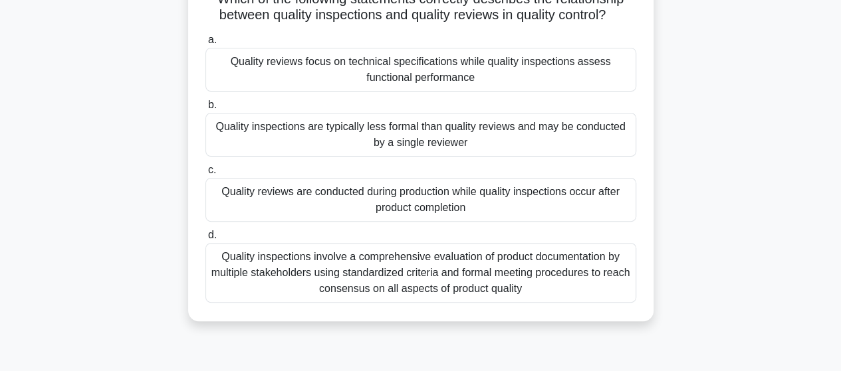
scroll to position [106, 0]
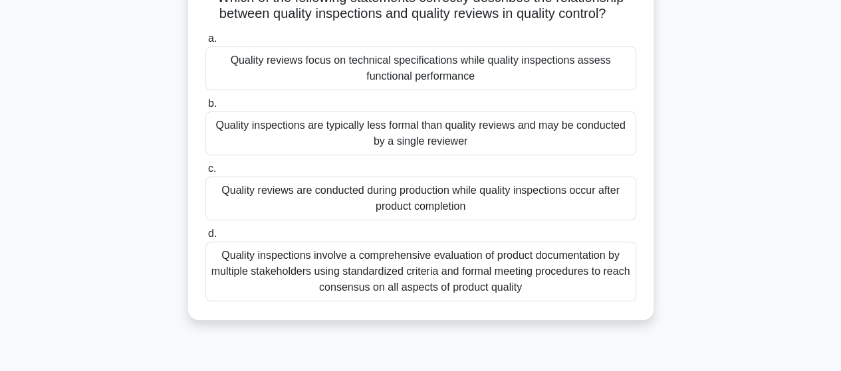
click at [324, 199] on div "Quality reviews are conducted during production while quality inspections occur…" at bounding box center [420, 199] width 431 height 44
click at [205, 173] on input "c. Quality reviews are conducted during production while quality inspections oc…" at bounding box center [205, 169] width 0 height 9
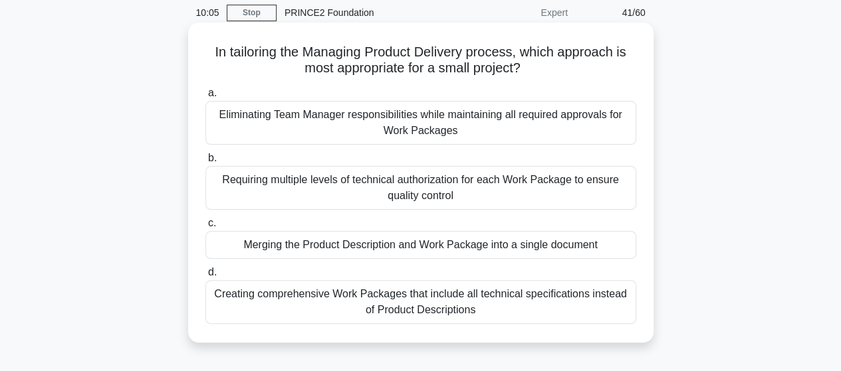
scroll to position [53, 0]
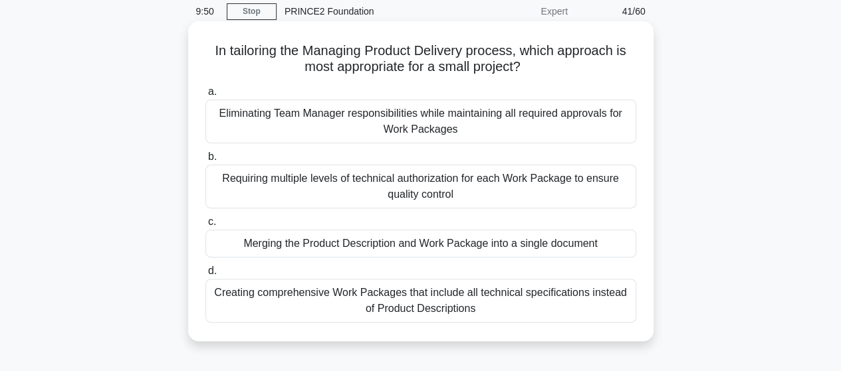
click at [468, 119] on div "Eliminating Team Manager responsibilities while maintaining all required approv…" at bounding box center [420, 122] width 431 height 44
click at [205, 96] on input "a. Eliminating Team Manager responsibilities while maintaining all required app…" at bounding box center [205, 92] width 0 height 9
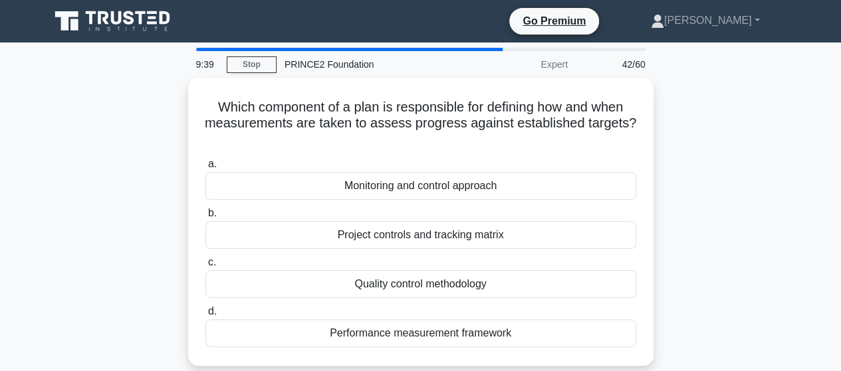
scroll to position [27, 0]
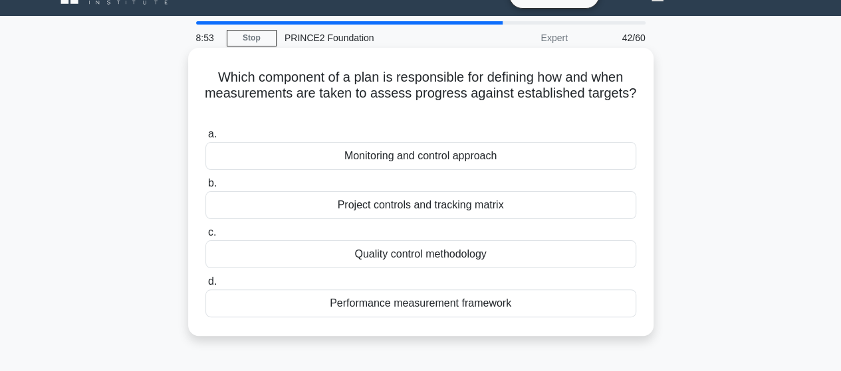
click at [411, 302] on div "Performance measurement framework" at bounding box center [420, 304] width 431 height 28
click at [205, 286] on input "d. Performance measurement framework" at bounding box center [205, 282] width 0 height 9
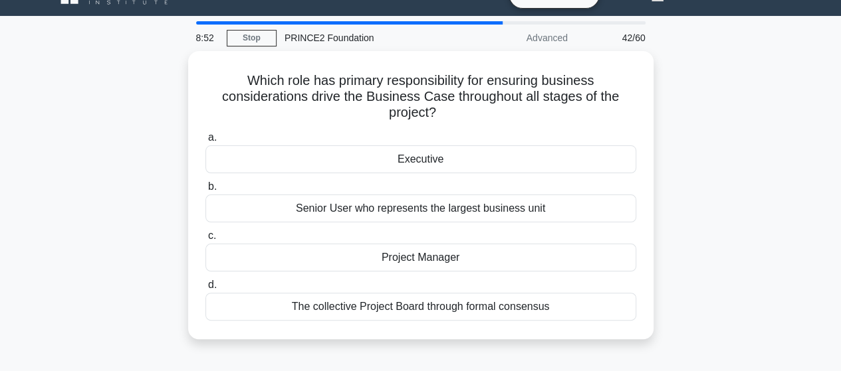
scroll to position [0, 0]
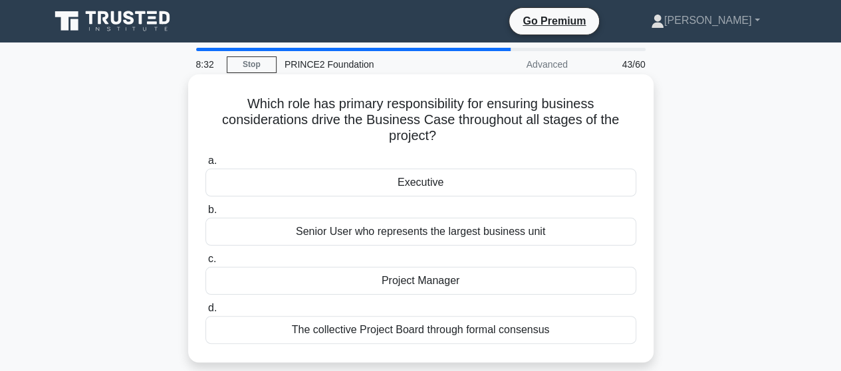
click at [425, 184] on div "Executive" at bounding box center [420, 183] width 431 height 28
click at [205, 165] on input "a. Executive" at bounding box center [205, 161] width 0 height 9
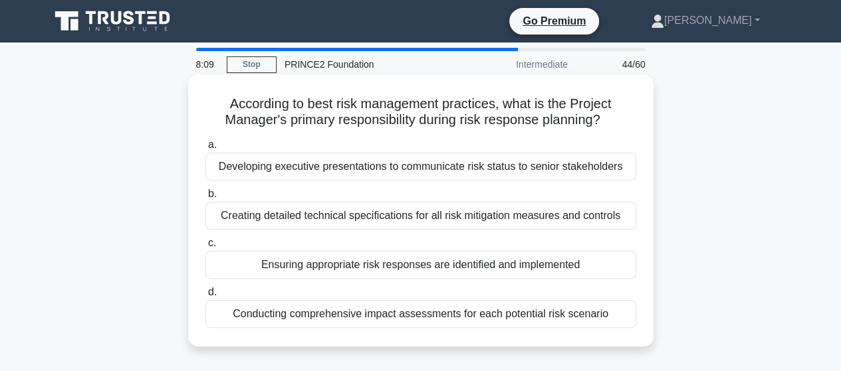
click at [361, 266] on div "Ensuring appropriate risk responses are identified and implemented" at bounding box center [420, 265] width 431 height 28
click at [205, 248] on input "c. Ensuring appropriate risk responses are identified and implemented" at bounding box center [205, 243] width 0 height 9
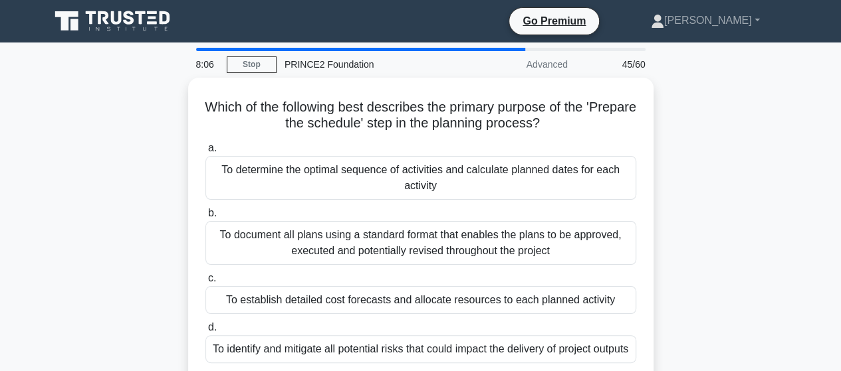
scroll to position [27, 0]
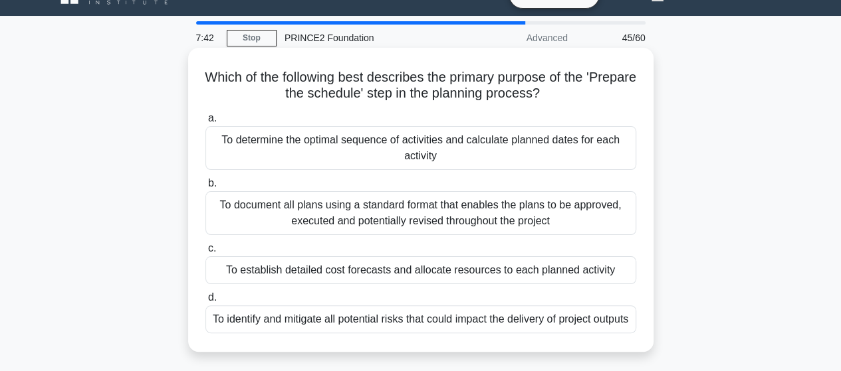
click at [255, 286] on div "a. To determine the optimal sequence of activities and calculate planned dates …" at bounding box center [420, 222] width 447 height 229
click at [448, 148] on div "To determine the optimal sequence of activities and calculate planned dates for…" at bounding box center [420, 148] width 431 height 44
click at [205, 123] on input "a. To determine the optimal sequence of activities and calculate planned dates …" at bounding box center [205, 118] width 0 height 9
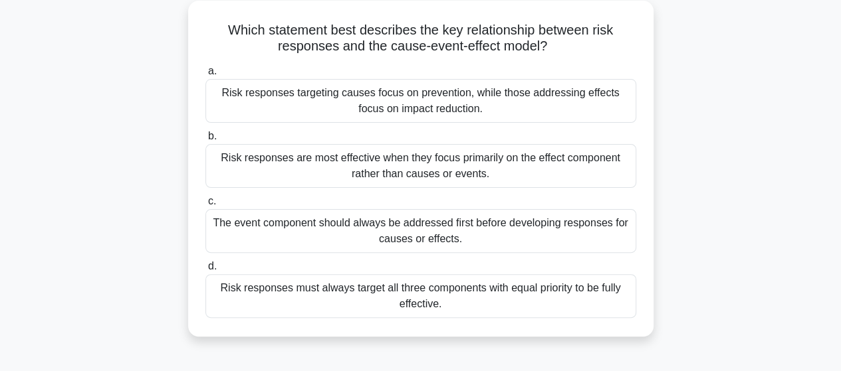
scroll to position [80, 0]
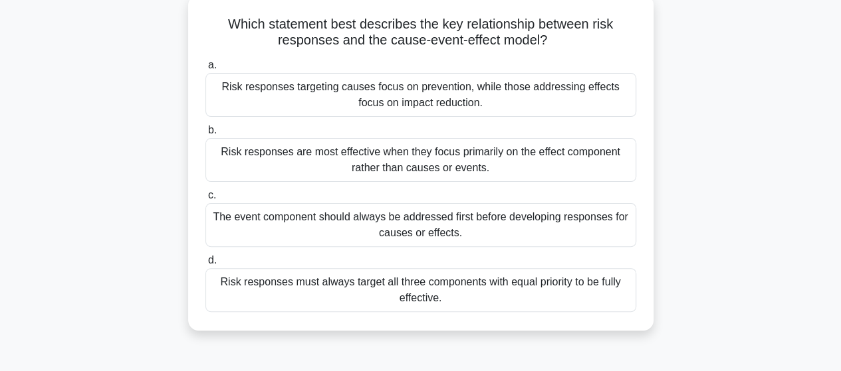
click at [522, 100] on div "Risk responses targeting causes focus on prevention, while those addressing eff…" at bounding box center [420, 95] width 431 height 44
click at [205, 70] on input "a. Risk responses targeting causes focus on prevention, while those addressing …" at bounding box center [205, 65] width 0 height 9
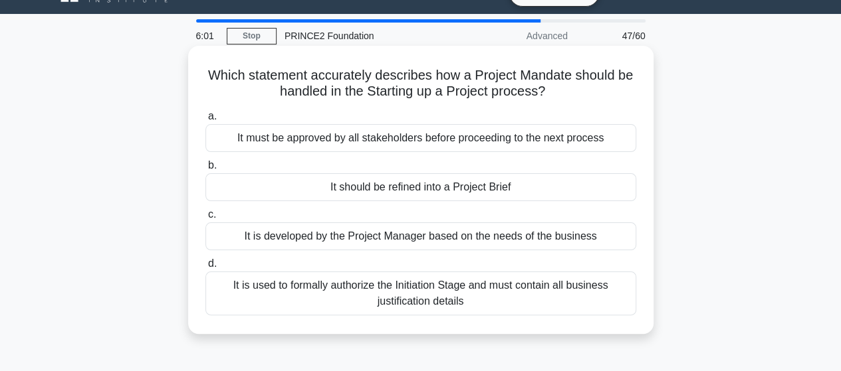
scroll to position [27, 0]
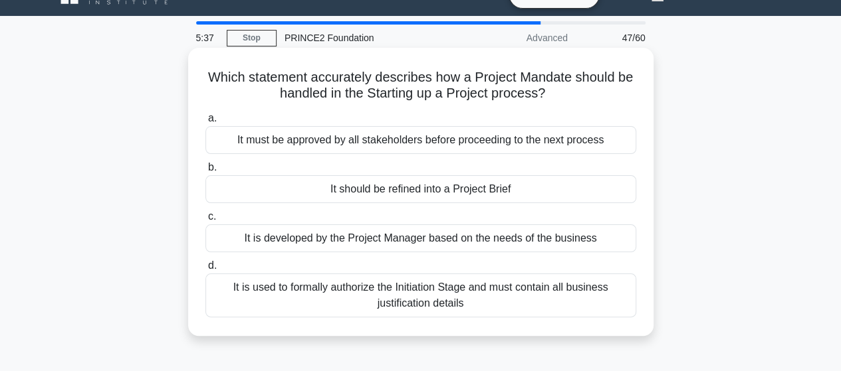
click at [435, 185] on div "It should be refined into a Project Brief" at bounding box center [420, 189] width 431 height 28
click at [205, 172] on input "b. It should be refined into a Project Brief" at bounding box center [205, 167] width 0 height 9
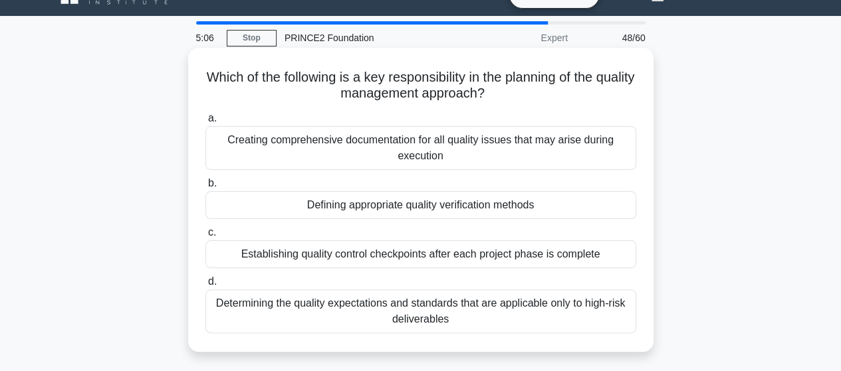
click at [452, 201] on div "Defining appropriate quality verification methods" at bounding box center [420, 205] width 431 height 28
click at [205, 188] on input "b. Defining appropriate quality verification methods" at bounding box center [205, 183] width 0 height 9
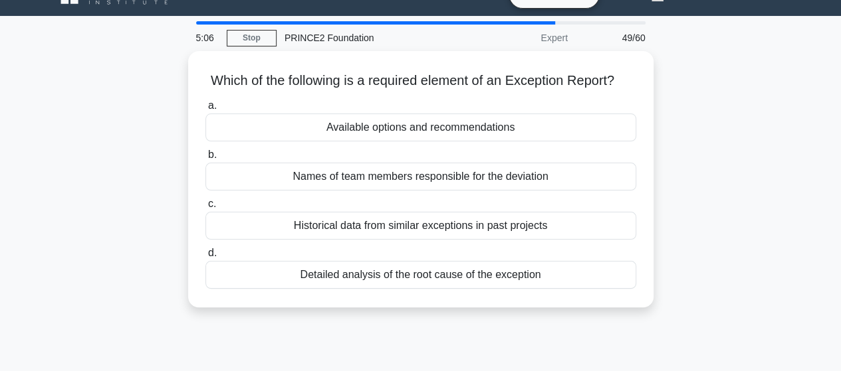
scroll to position [0, 0]
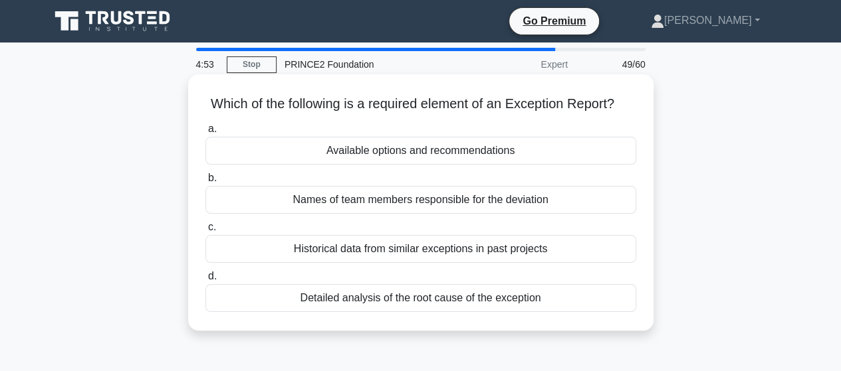
click at [427, 165] on div "Available options and recommendations" at bounding box center [420, 151] width 431 height 28
click at [205, 134] on input "a. Available options and recommendations" at bounding box center [205, 129] width 0 height 9
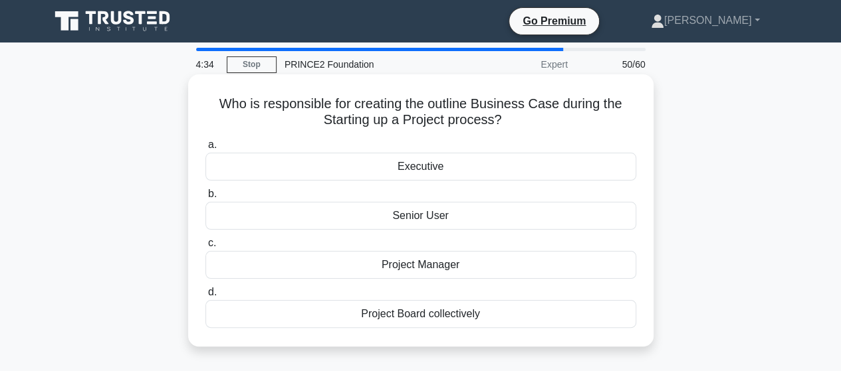
click at [429, 171] on div "Executive" at bounding box center [420, 167] width 431 height 28
click at [205, 150] on input "a. Executive" at bounding box center [205, 145] width 0 height 9
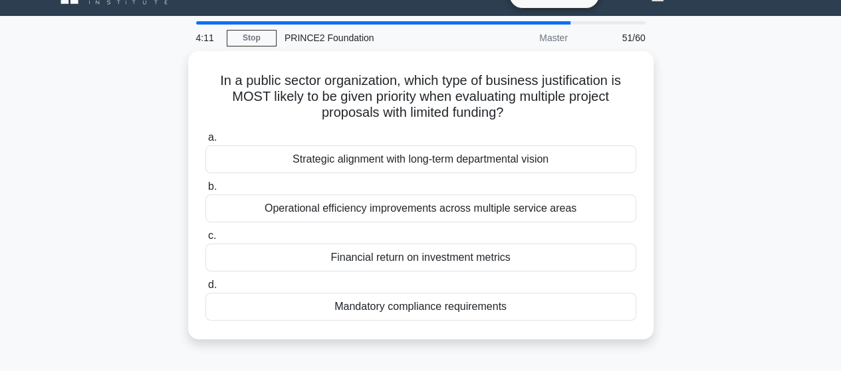
scroll to position [53, 0]
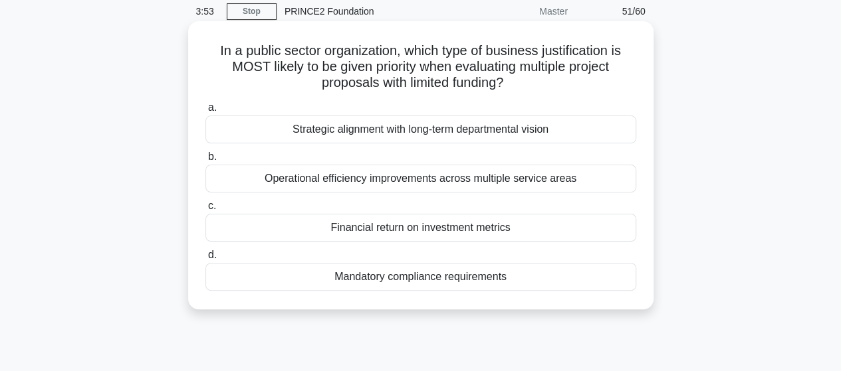
click at [449, 282] on div "Mandatory compliance requirements" at bounding box center [420, 277] width 431 height 28
click at [205, 260] on input "d. Mandatory compliance requirements" at bounding box center [205, 255] width 0 height 9
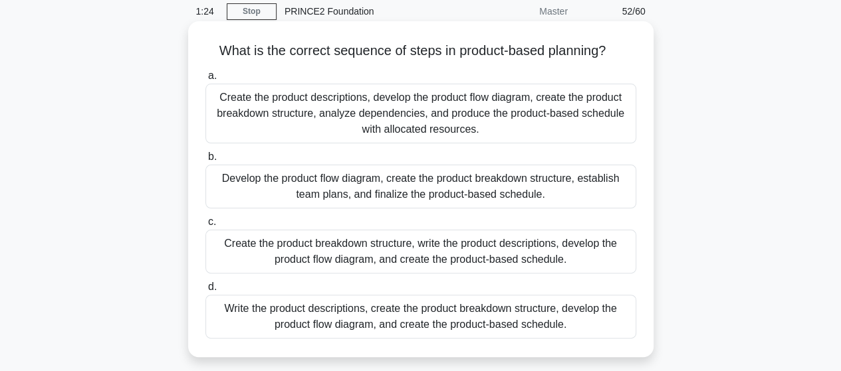
click at [395, 306] on div "Write the product descriptions, create the product breakdown structure, develop…" at bounding box center [420, 317] width 431 height 44
click at [205, 292] on input "d. Write the product descriptions, create the product breakdown structure, deve…" at bounding box center [205, 287] width 0 height 9
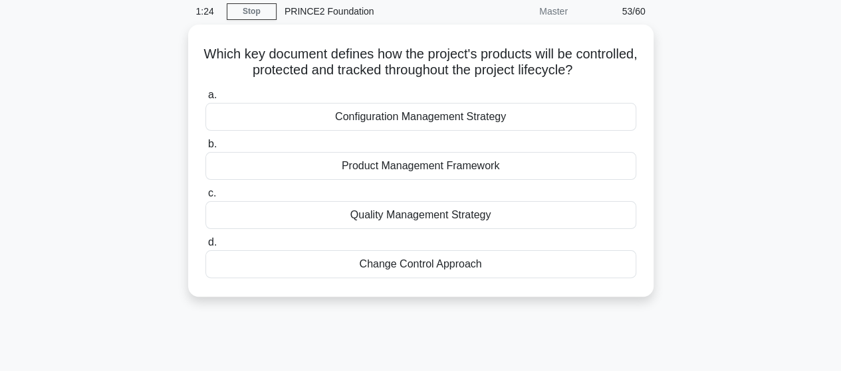
scroll to position [0, 0]
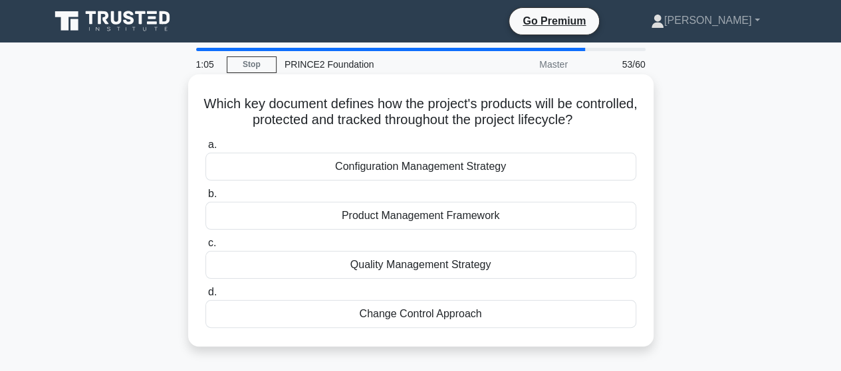
click at [408, 169] on div "Configuration Management Strategy" at bounding box center [420, 167] width 431 height 28
click at [205, 150] on input "a. Configuration Management Strategy" at bounding box center [205, 145] width 0 height 9
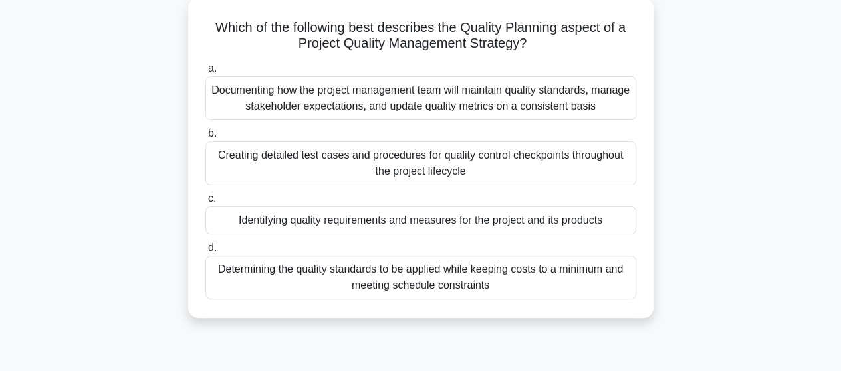
scroll to position [53, 0]
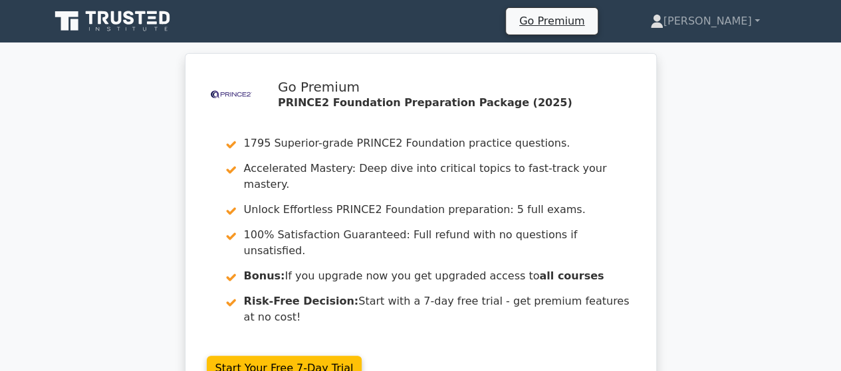
click at [136, 193] on div ".st0{fill-rule:evenodd;clip-rule:evenodd;fill:#000041;} .st1{fill-rule:evenodd;…" at bounding box center [420, 236] width 841 height 366
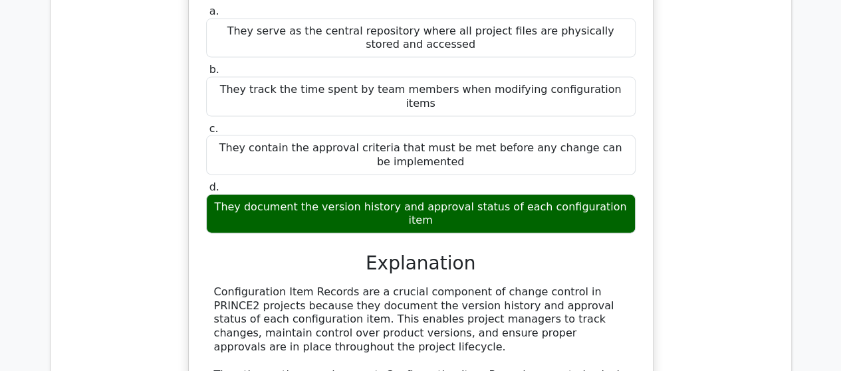
scroll to position [1607, 0]
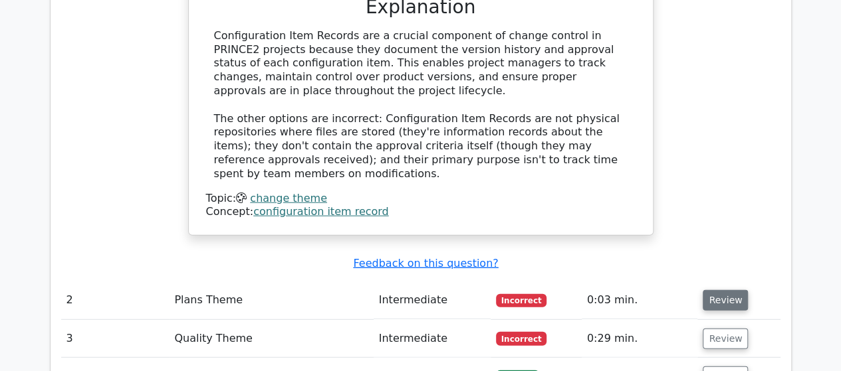
click at [716, 290] on button "Review" at bounding box center [724, 300] width 45 height 21
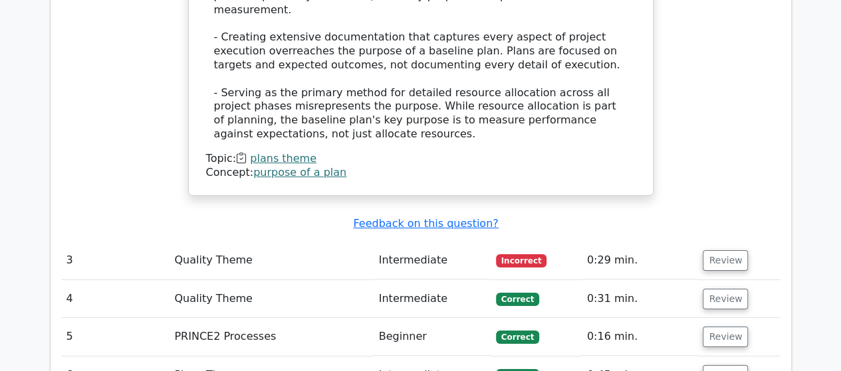
scroll to position [2405, 0]
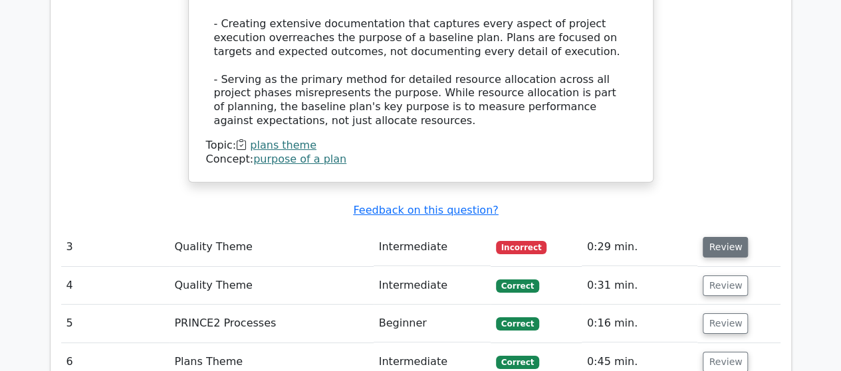
click at [724, 237] on button "Review" at bounding box center [724, 247] width 45 height 21
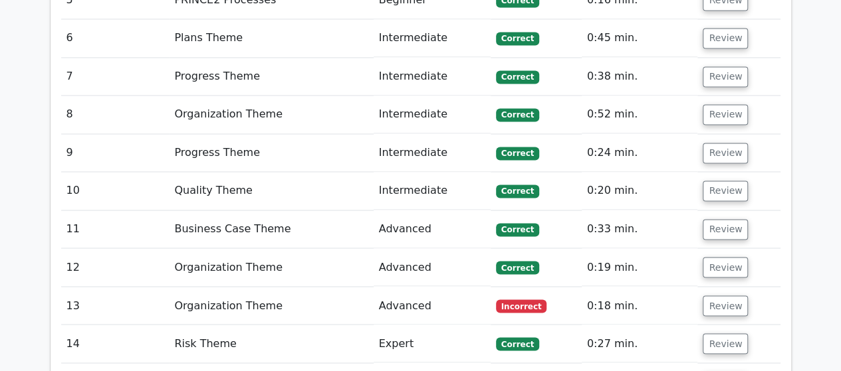
scroll to position [3521, 0]
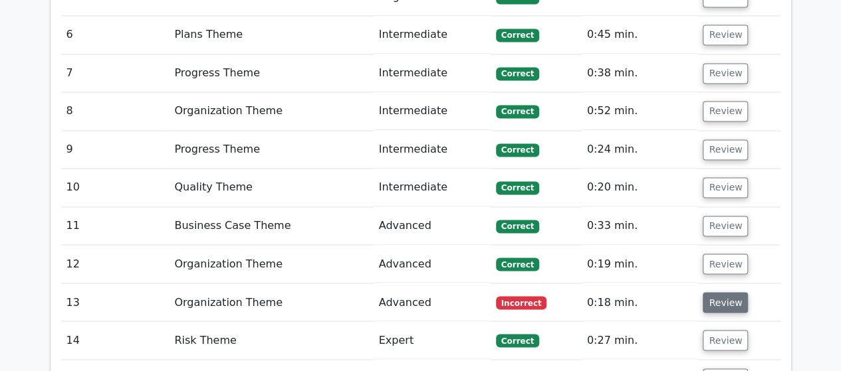
click at [728, 292] on button "Review" at bounding box center [724, 302] width 45 height 21
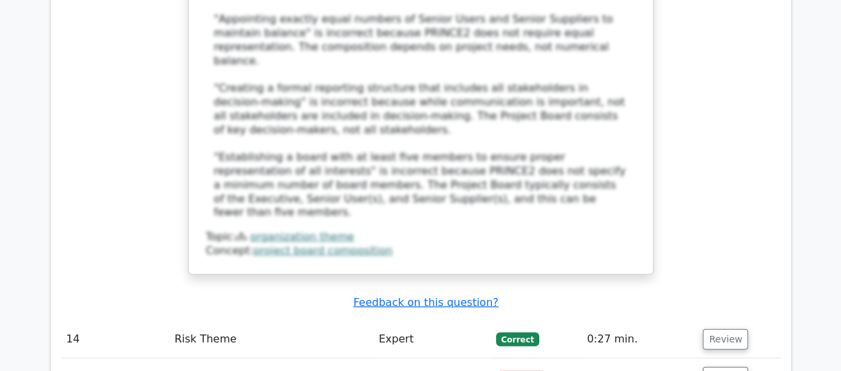
scroll to position [4318, 0]
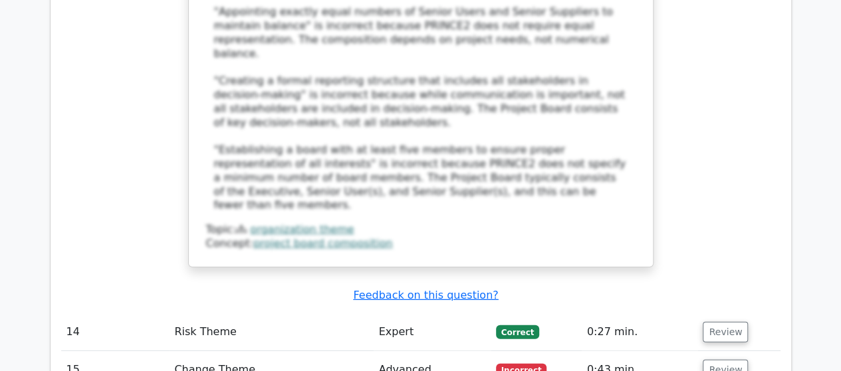
click at [728, 360] on button "Review" at bounding box center [724, 370] width 45 height 21
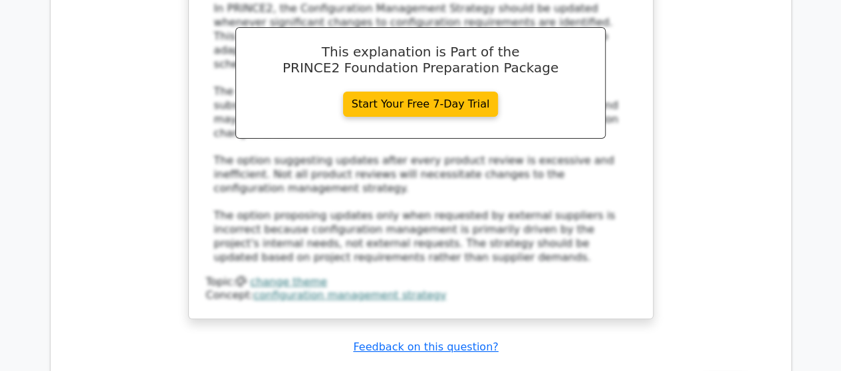
scroll to position [5036, 0]
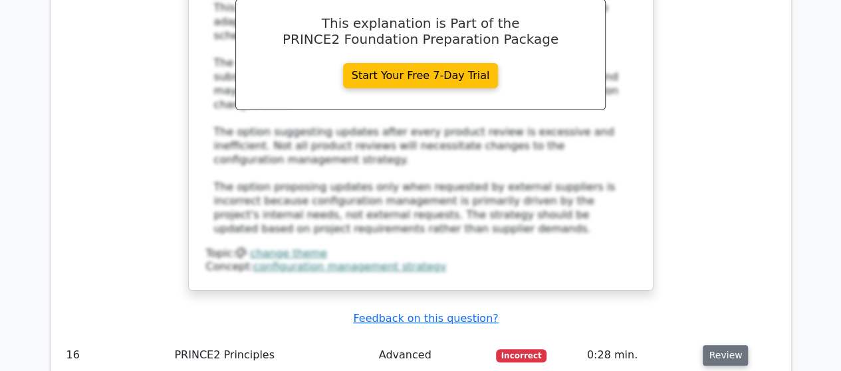
click at [719, 346] on button "Review" at bounding box center [724, 356] width 45 height 21
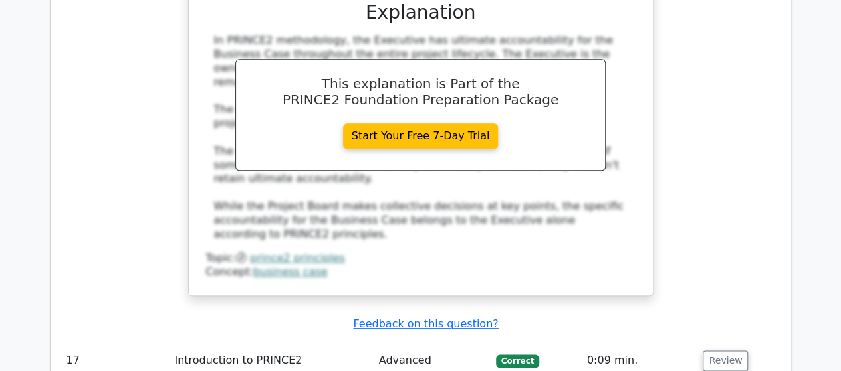
scroll to position [5674, 0]
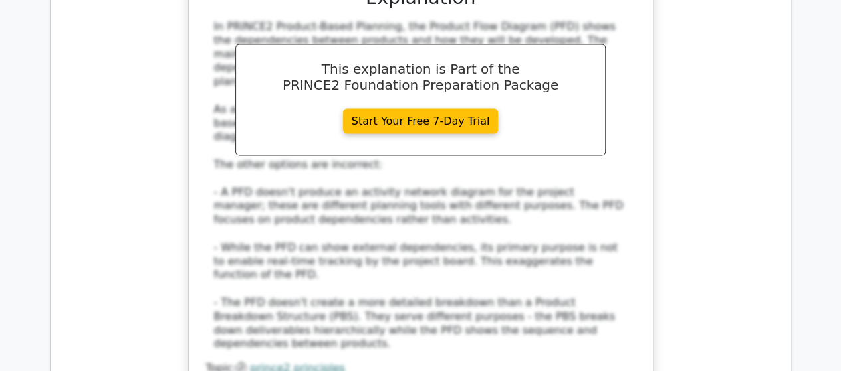
scroll to position [6445, 0]
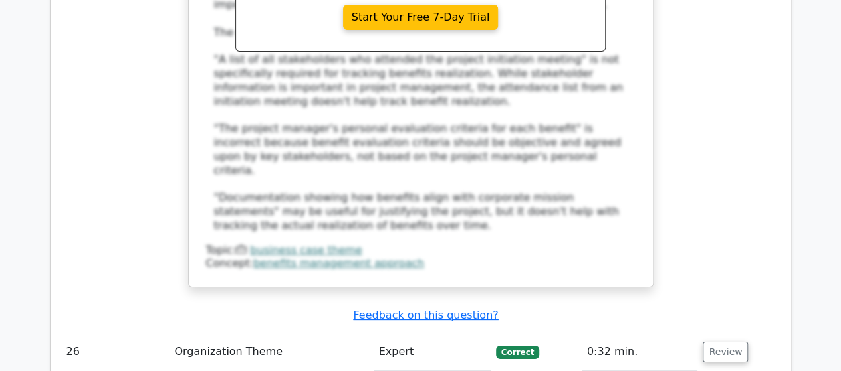
scroll to position [7508, 0]
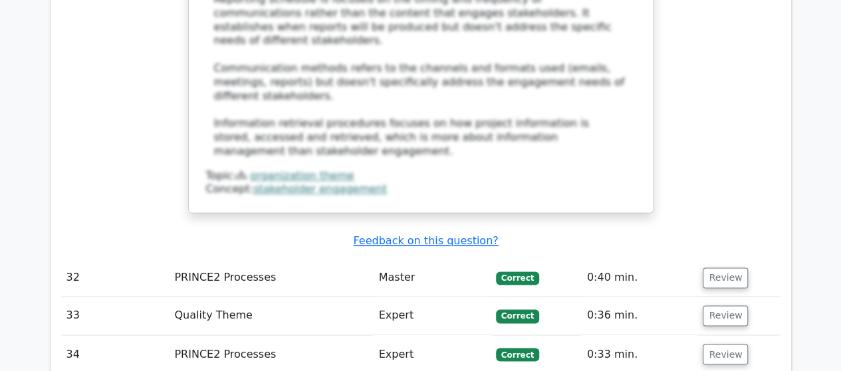
scroll to position [8491, 0]
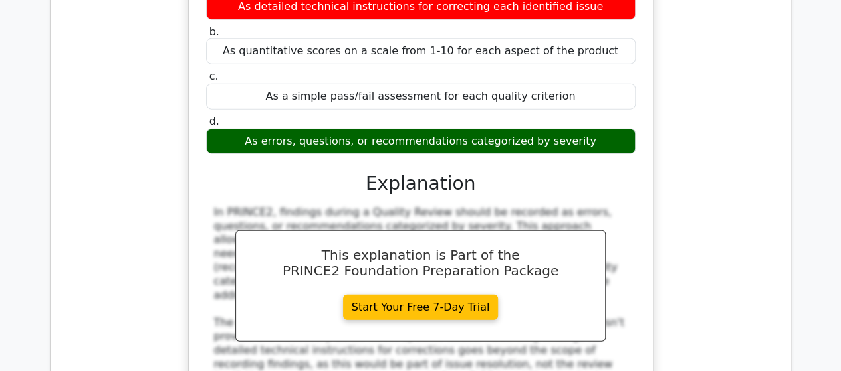
scroll to position [9103, 0]
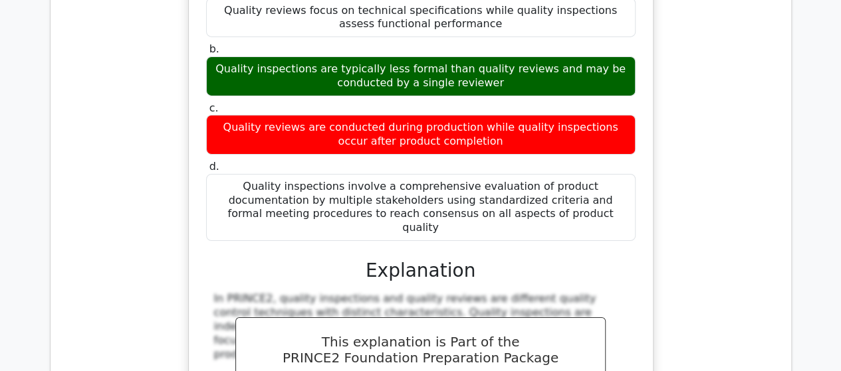
scroll to position [9873, 0]
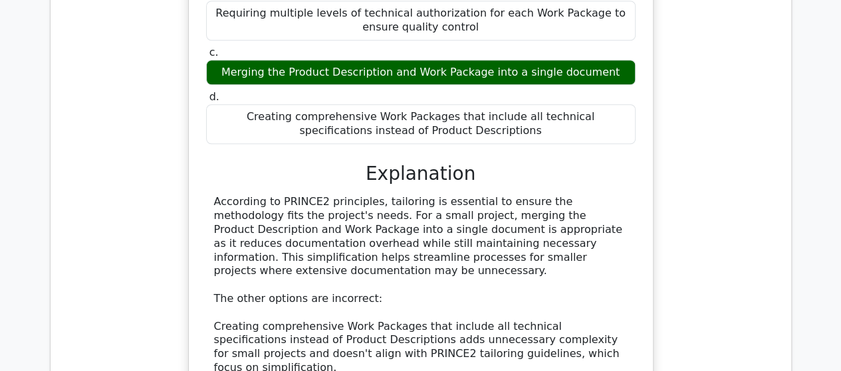
scroll to position [10644, 0]
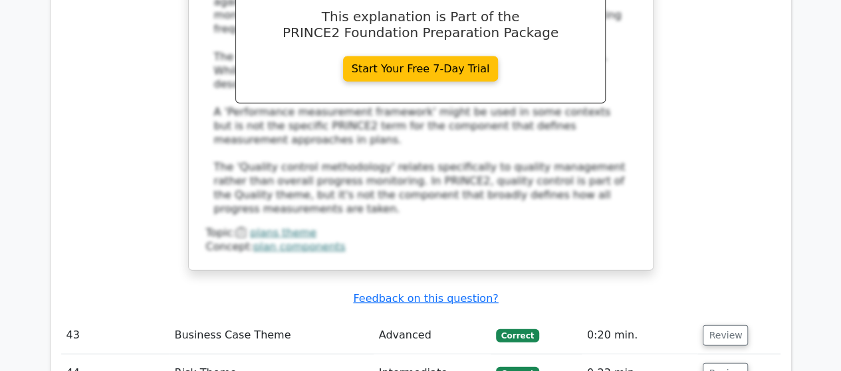
scroll to position [11628, 0]
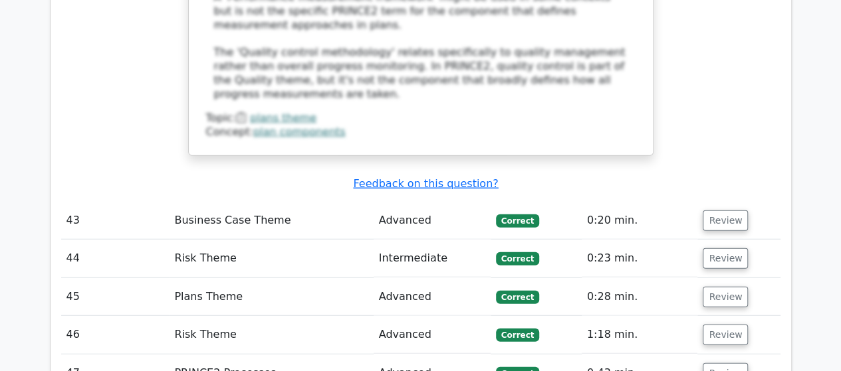
scroll to position [11707, 0]
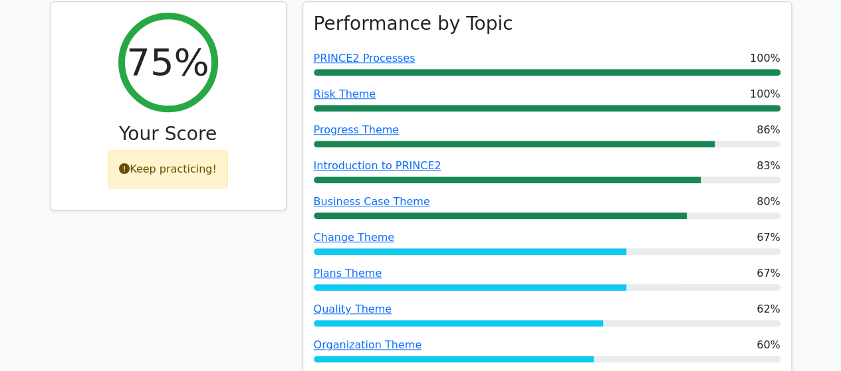
scroll to position [0, 0]
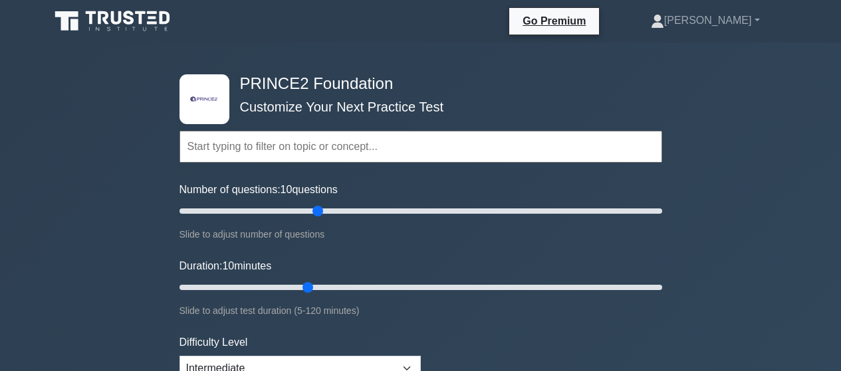
select select "intermediate"
